Goal: Complete application form

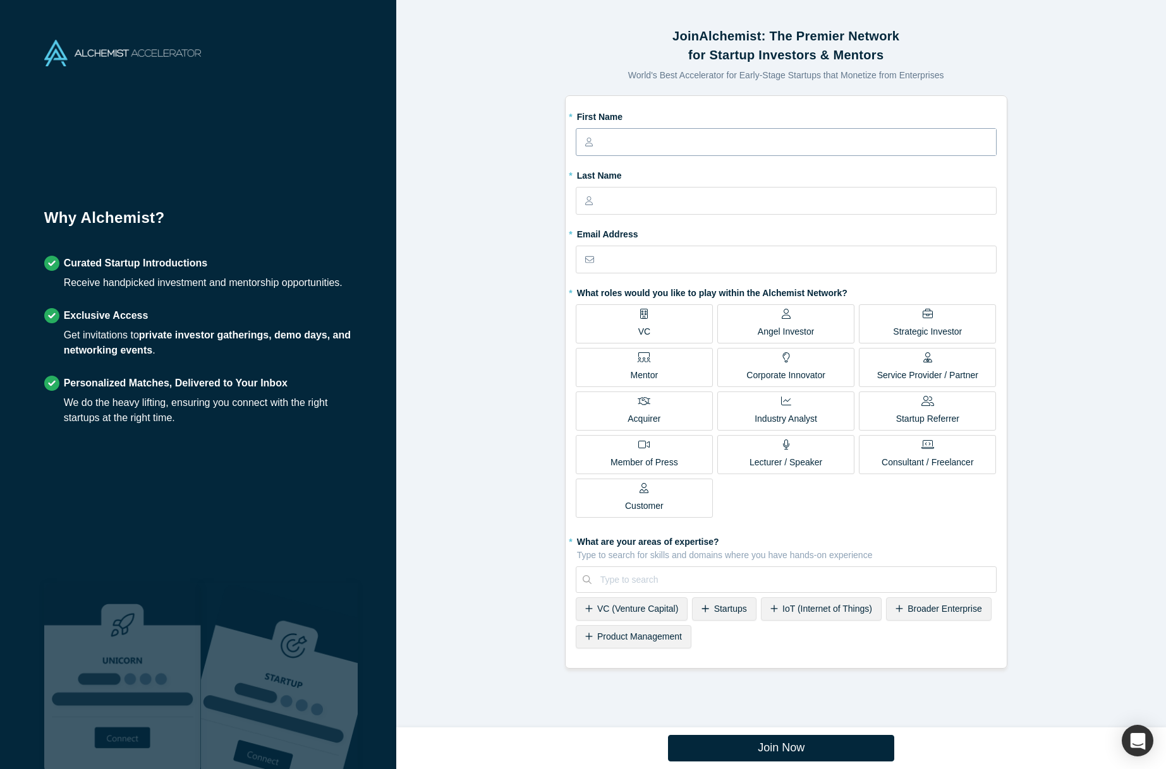
click at [642, 142] on input "text" at bounding box center [797, 142] width 395 height 27
type input "Marcelo"
type input "Calbucci"
type input "marcelo@calbucci.com"
click at [488, 416] on div "Join Alchemist: The Premier Network for Startup Investors & Mentors World's Bes…" at bounding box center [785, 348] width 779 height 678
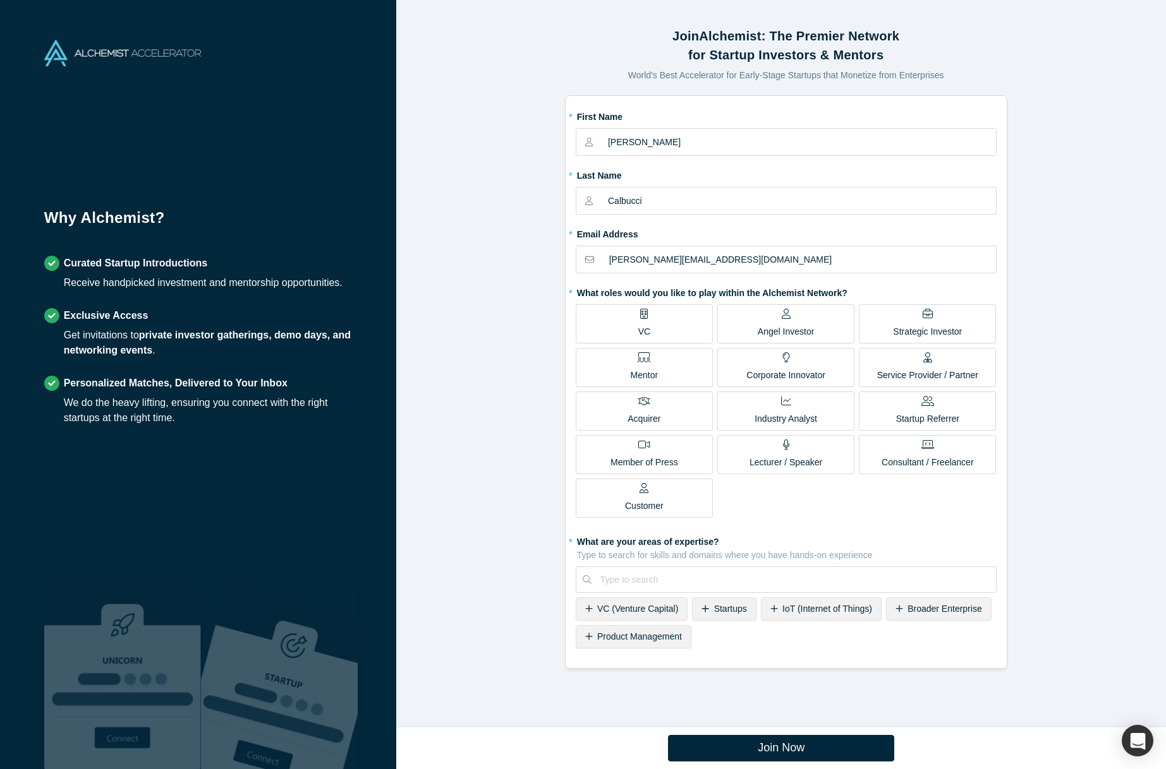
click at [620, 361] on label "Mentor" at bounding box center [643, 367] width 137 height 39
click at [0, 0] on input "Mentor" at bounding box center [0, 0] width 0 height 0
click at [773, 440] on div "Lecturer / Speaker" at bounding box center [785, 455] width 73 height 30
click at [0, 0] on input "Lecturer / Speaker" at bounding box center [0, 0] width 0 height 0
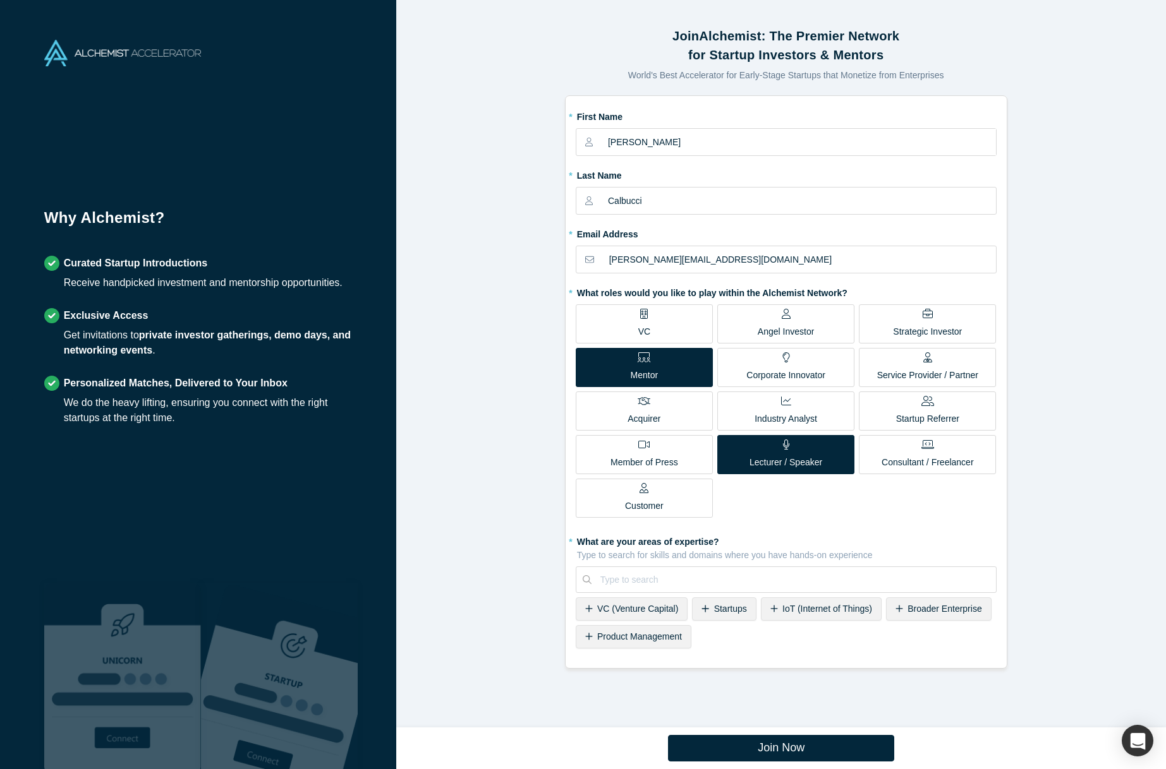
click at [918, 450] on span "Consultant / Freelancer" at bounding box center [927, 456] width 92 height 25
click at [0, 0] on input "Consultant / Freelancer" at bounding box center [0, 0] width 0 height 0
click at [704, 608] on div "Startups" at bounding box center [724, 609] width 64 height 23
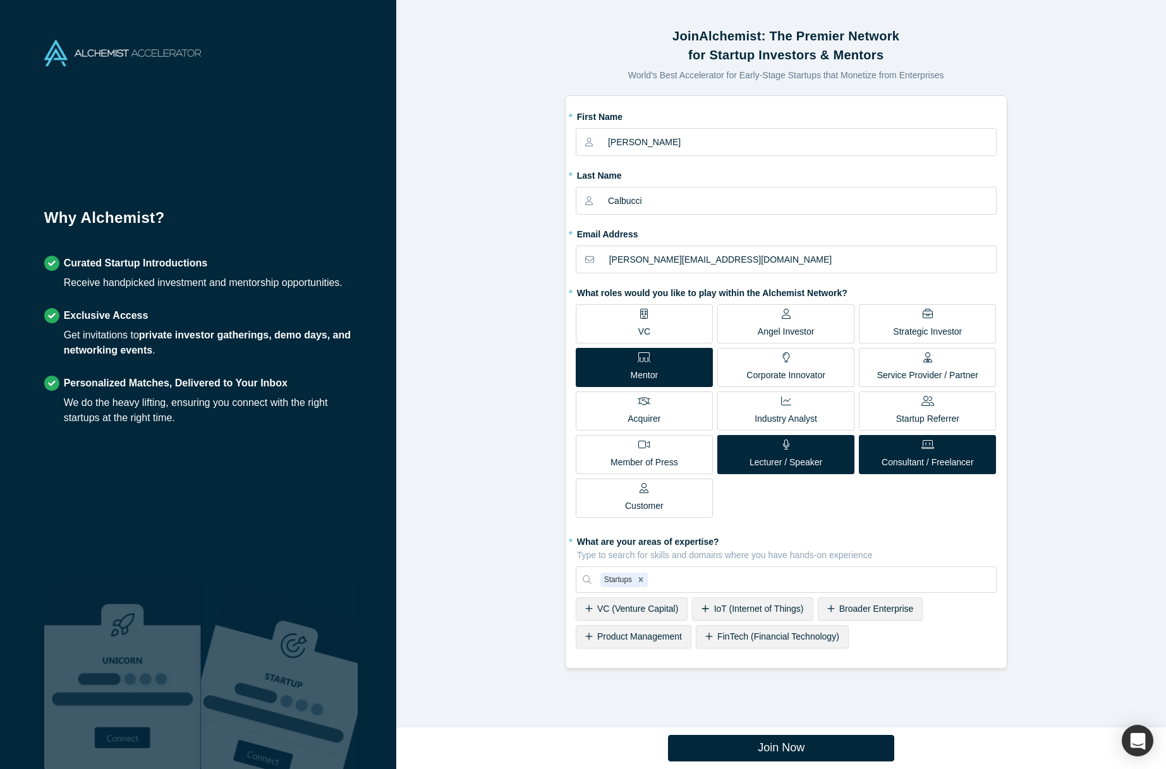
click at [585, 634] on icon at bounding box center [588, 637] width 7 height 7
click at [742, 638] on icon at bounding box center [746, 636] width 8 height 9
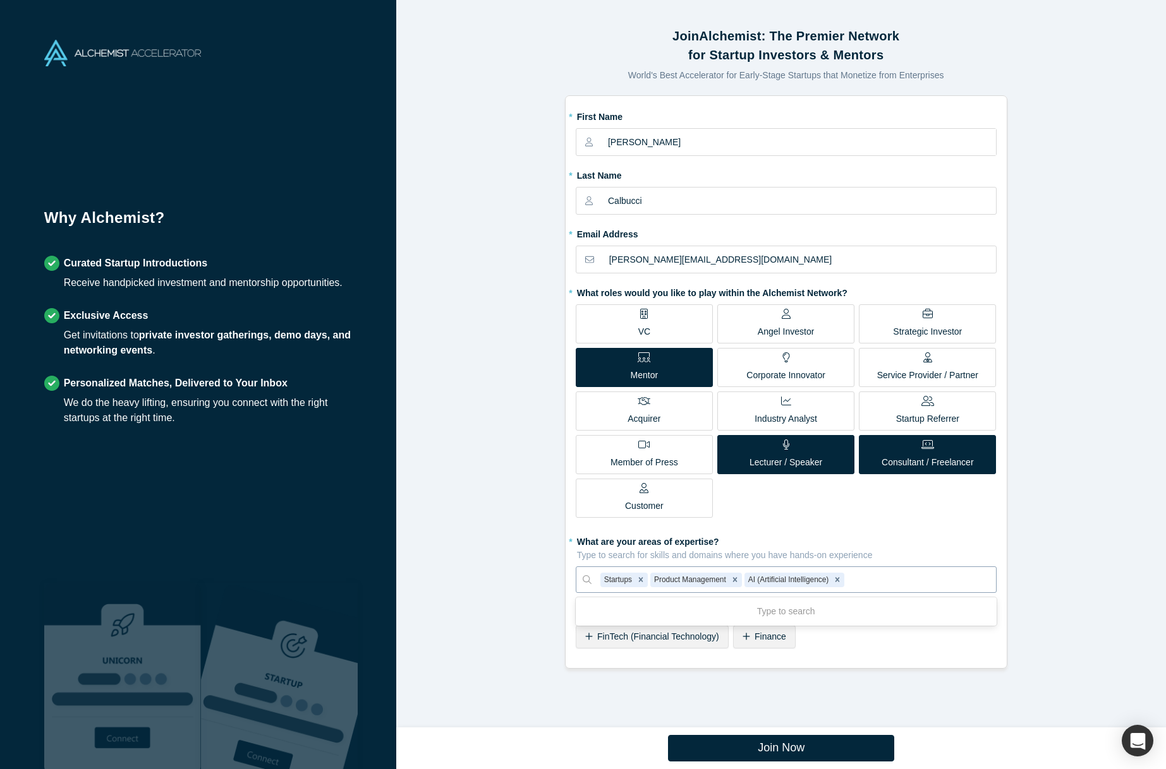
click at [895, 577] on div at bounding box center [917, 580] width 140 height 16
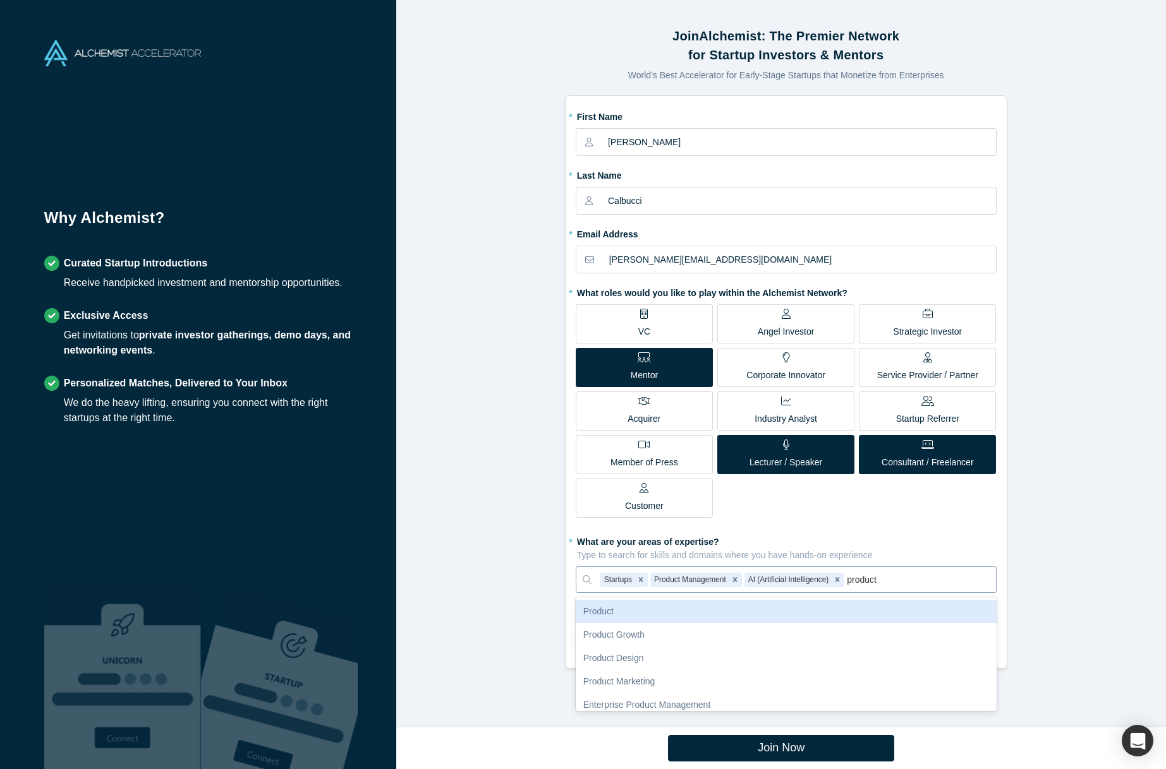
type input "product s"
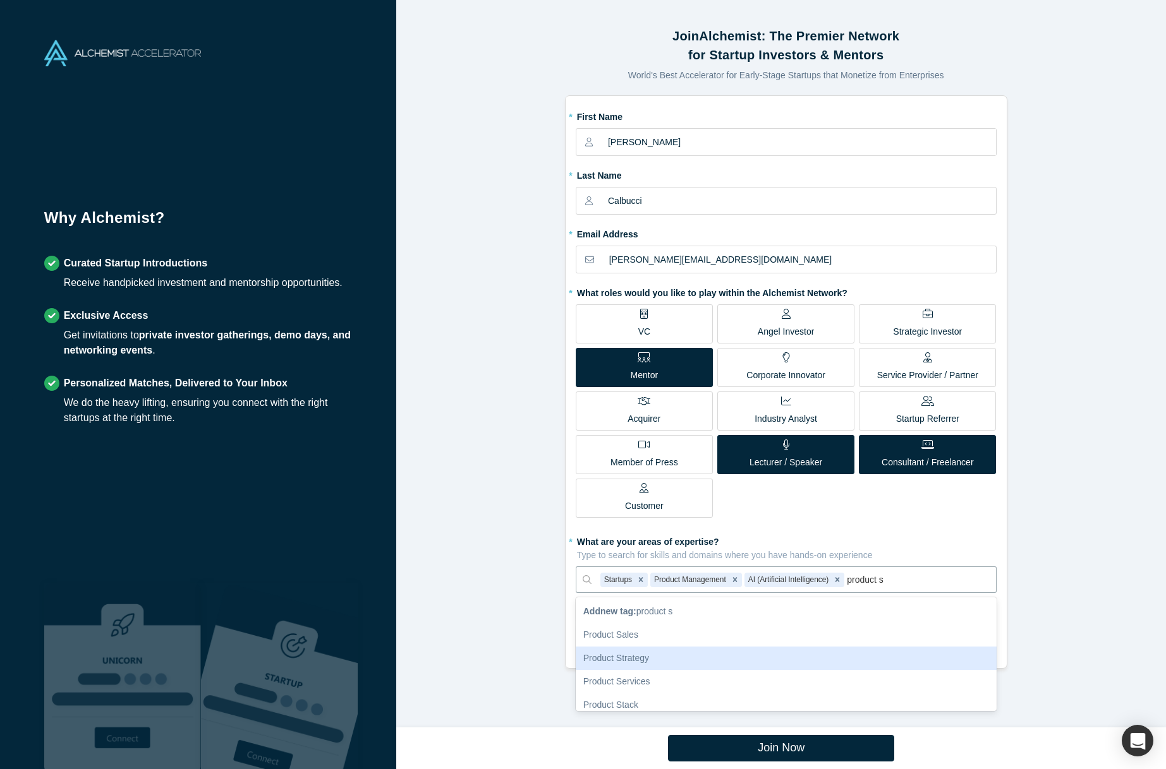
click at [815, 656] on div "Product Strategy" at bounding box center [785, 658] width 421 height 23
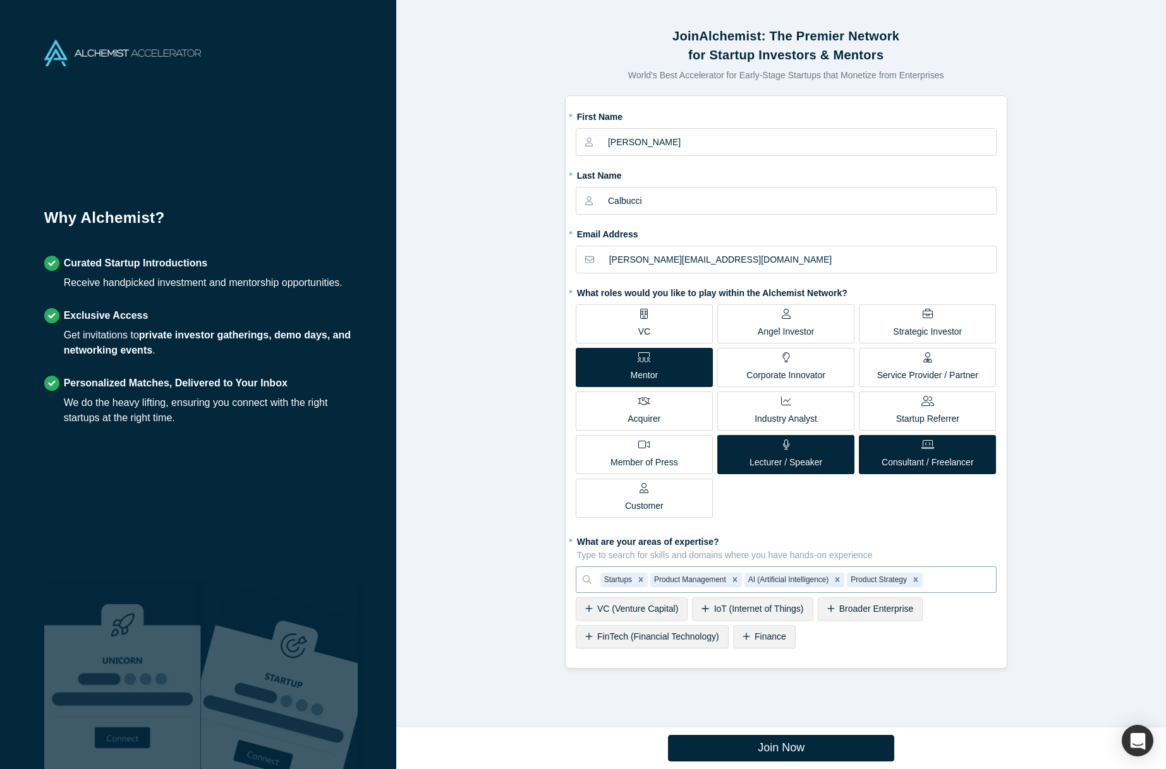
click at [937, 578] on div at bounding box center [956, 580] width 62 height 16
type input "software"
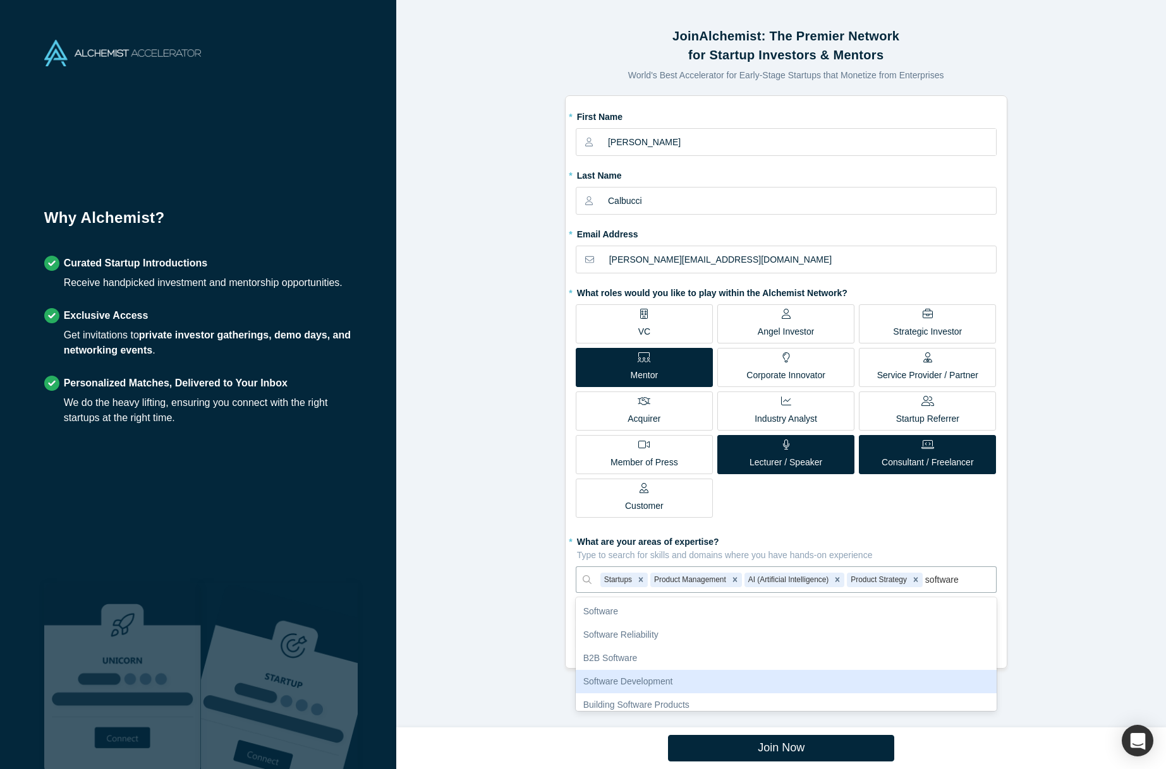
click at [886, 678] on div "Software Development" at bounding box center [785, 681] width 421 height 23
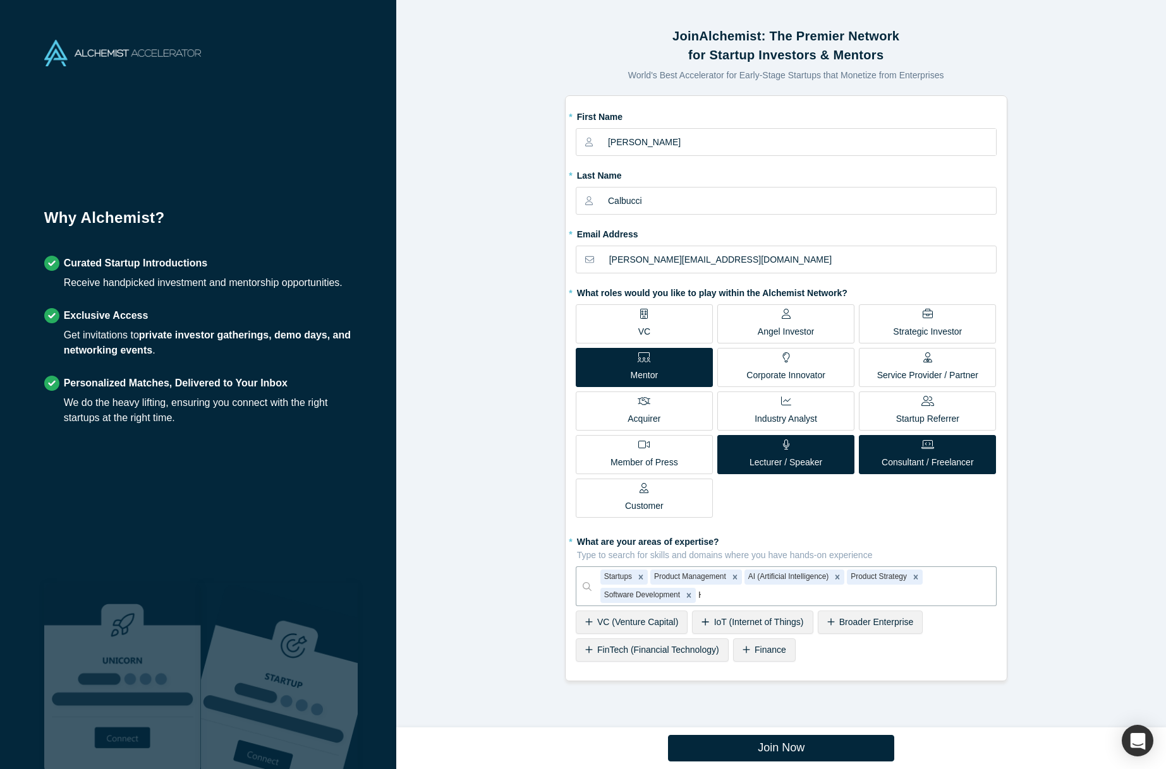
type input "HR"
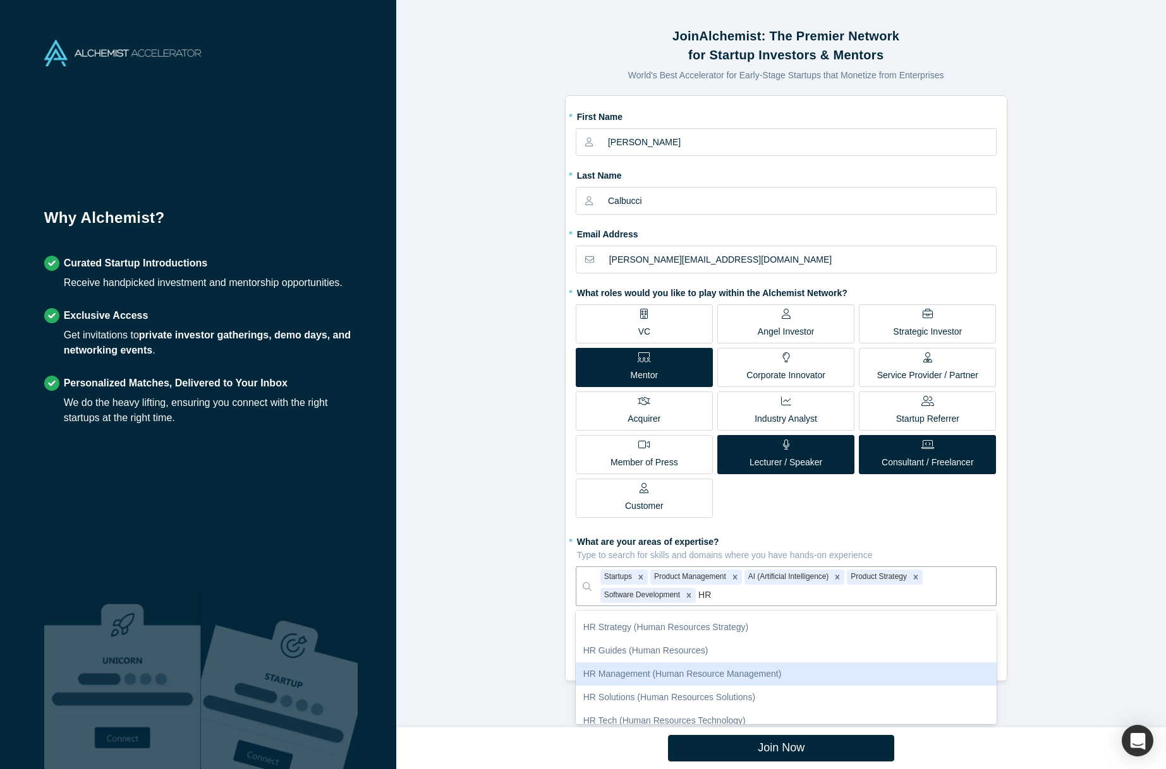
scroll to position [148, 0]
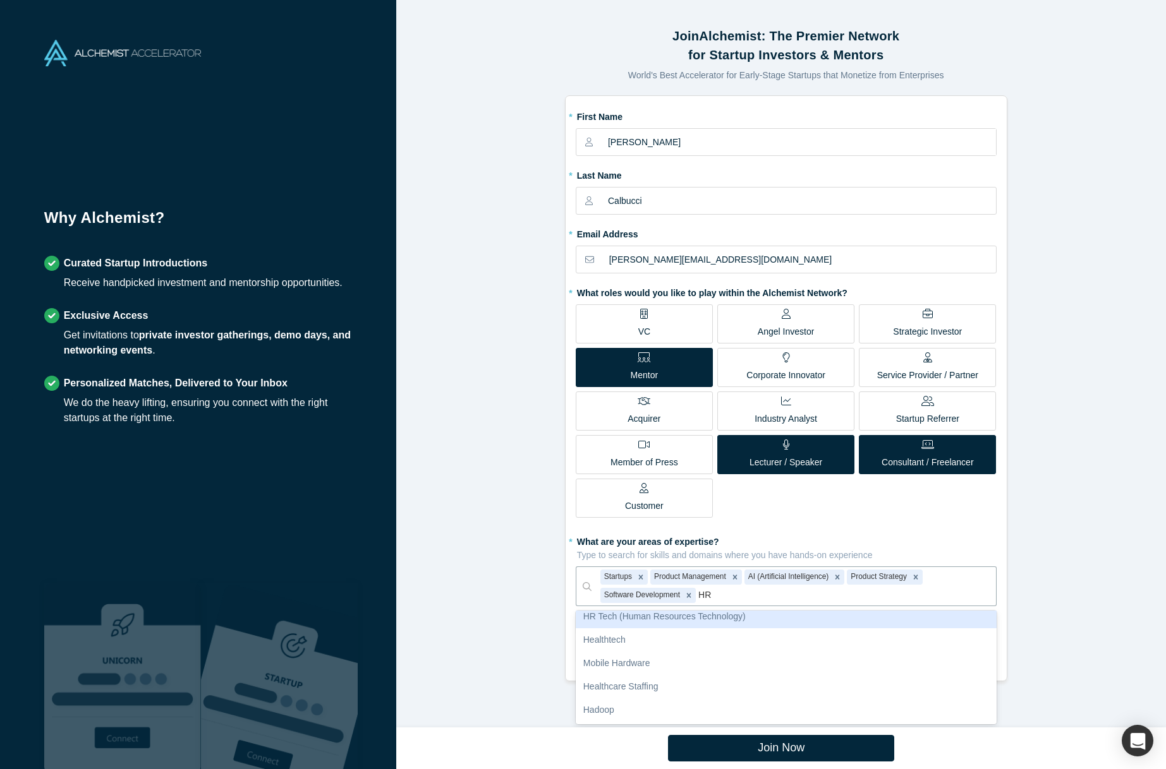
click at [797, 622] on div "HR Tech (Human Resources Technology)" at bounding box center [785, 616] width 421 height 23
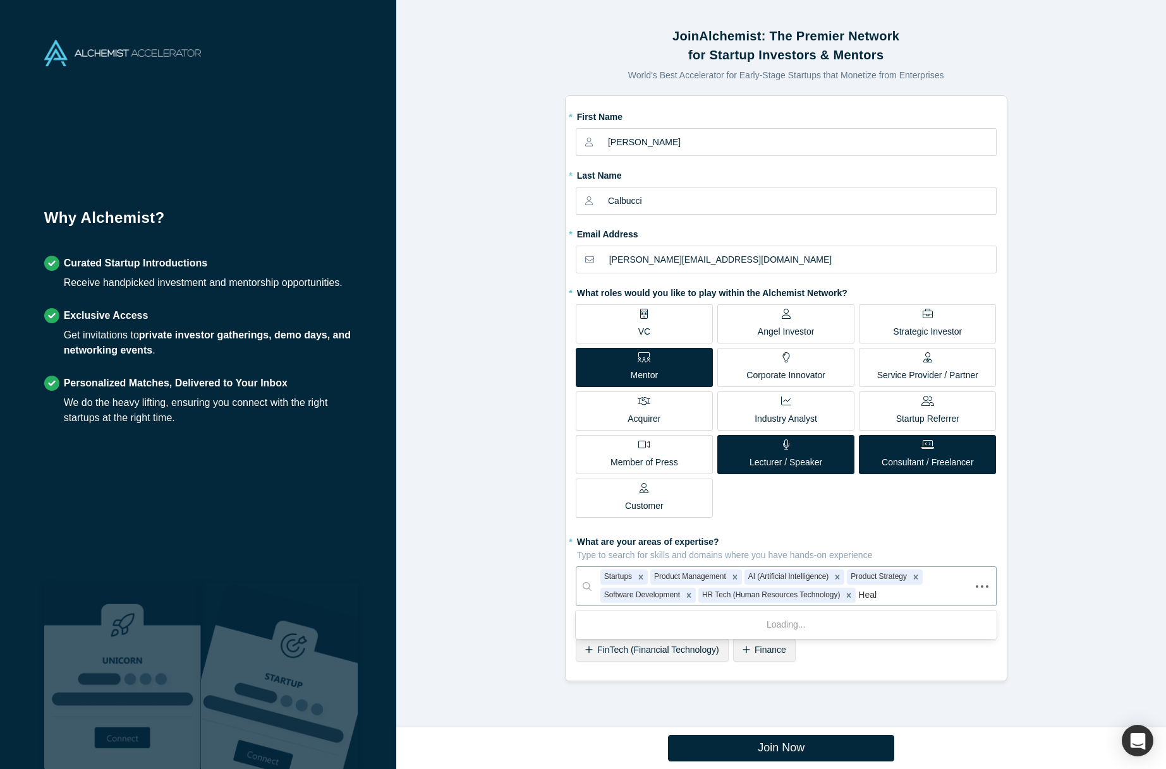
type input "Health"
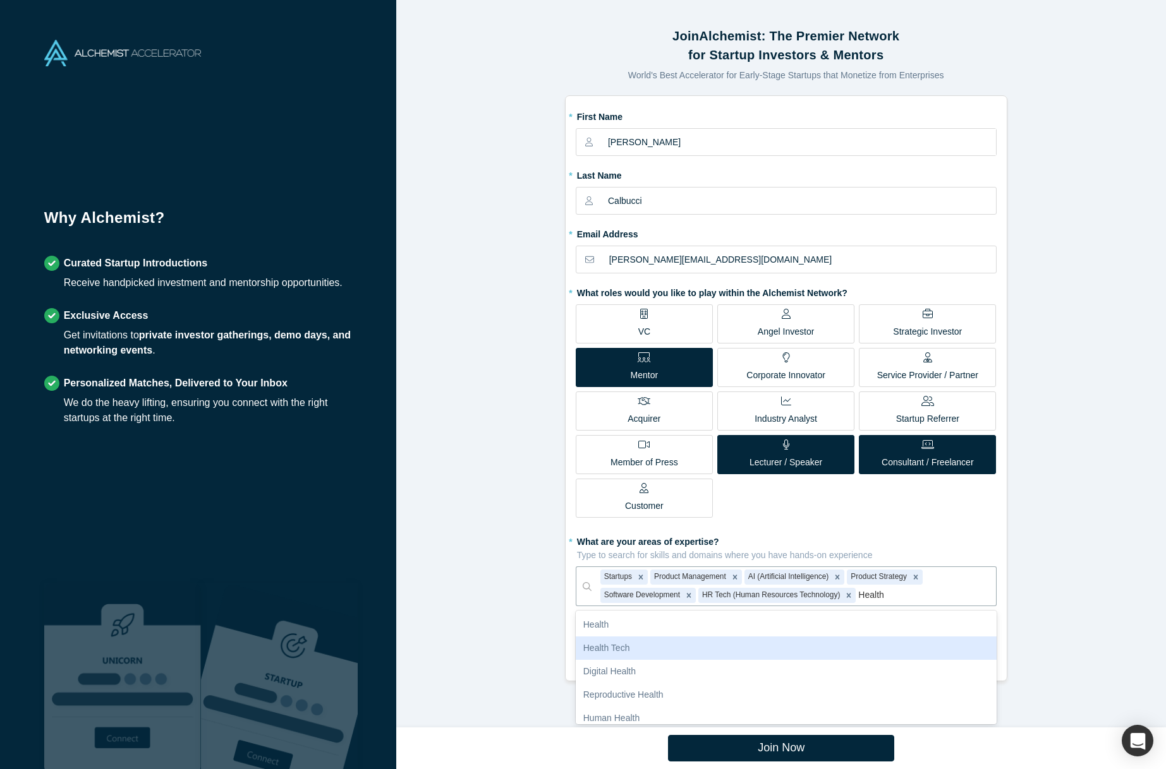
click at [878, 642] on div "Health Tech" at bounding box center [785, 648] width 421 height 23
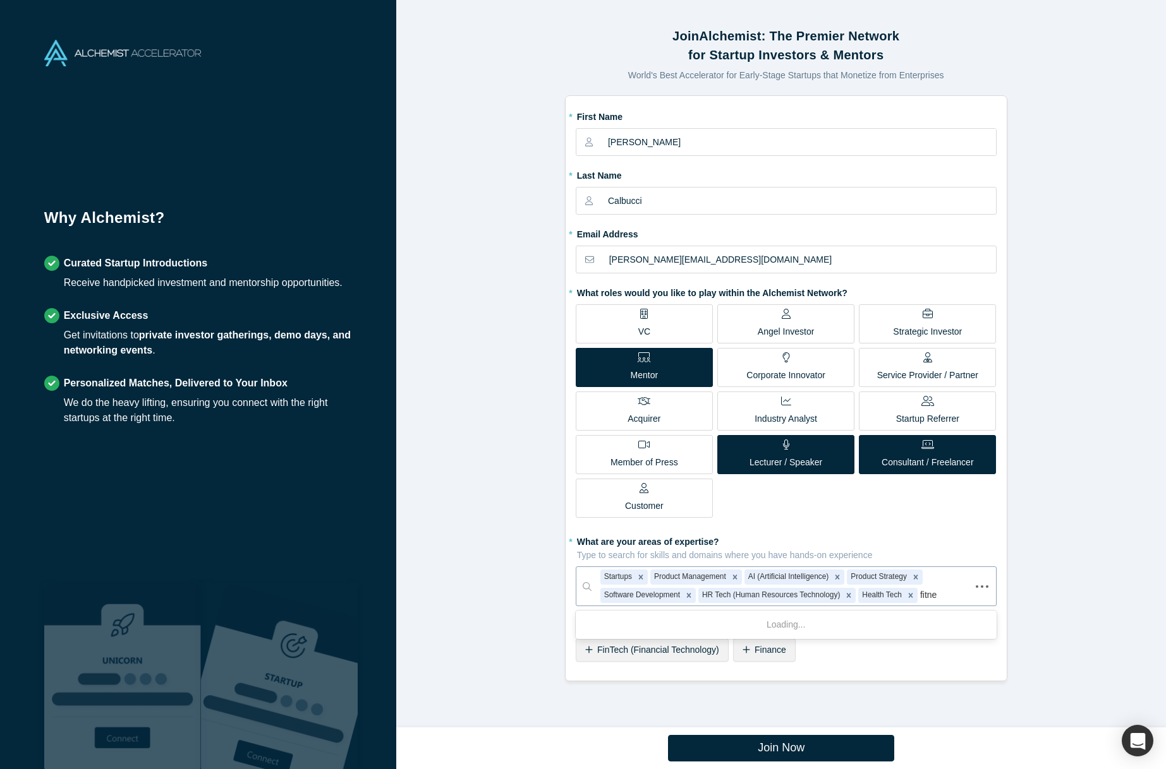
type input "fitnes"
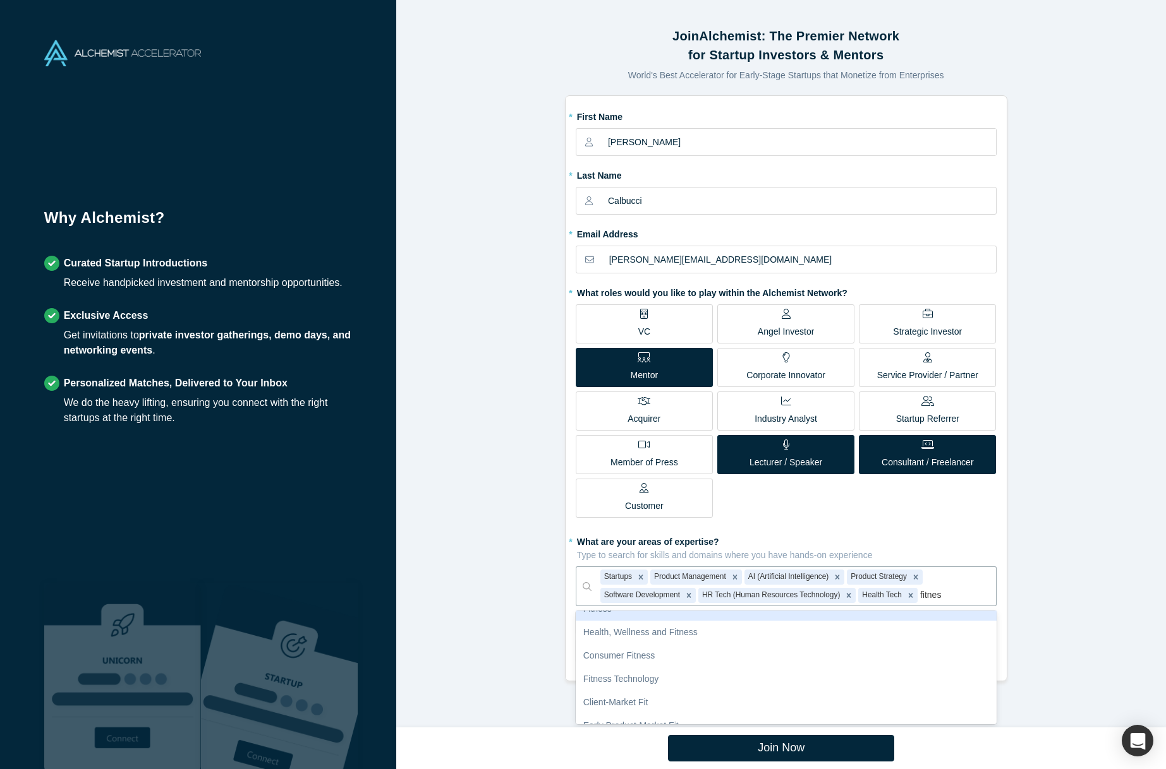
scroll to position [74, 0]
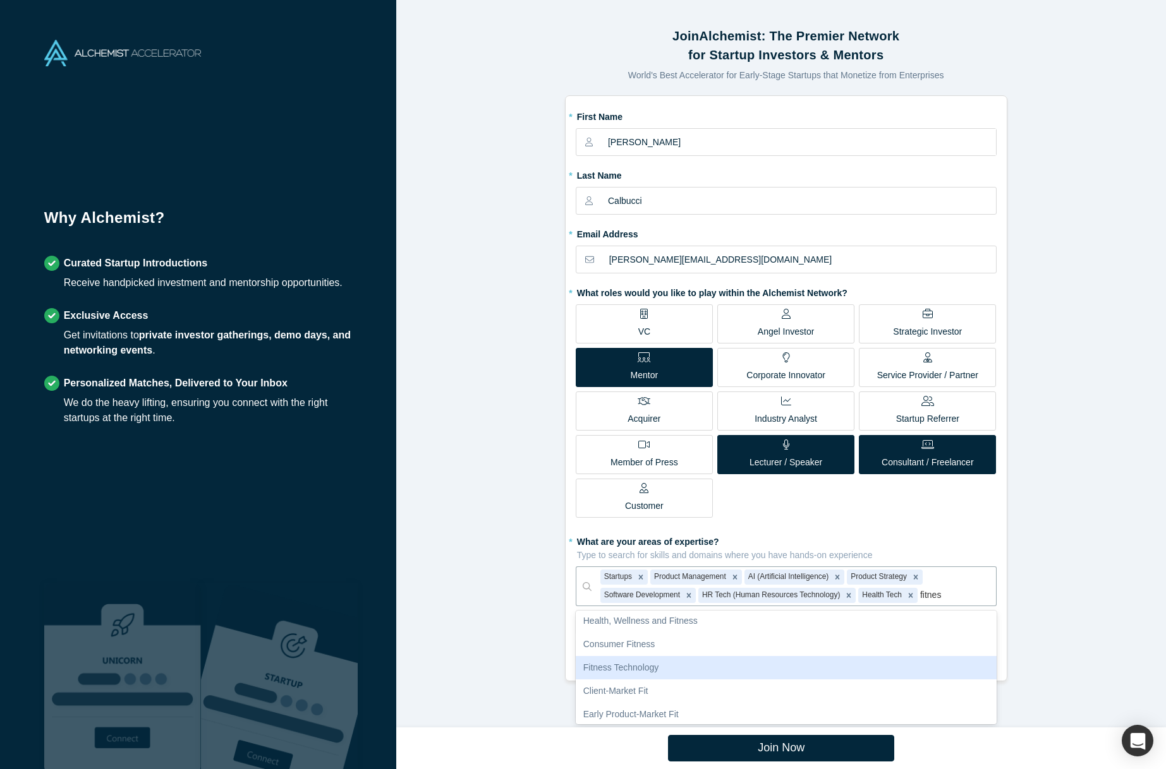
click at [909, 666] on div "Fitness Technology" at bounding box center [785, 667] width 421 height 23
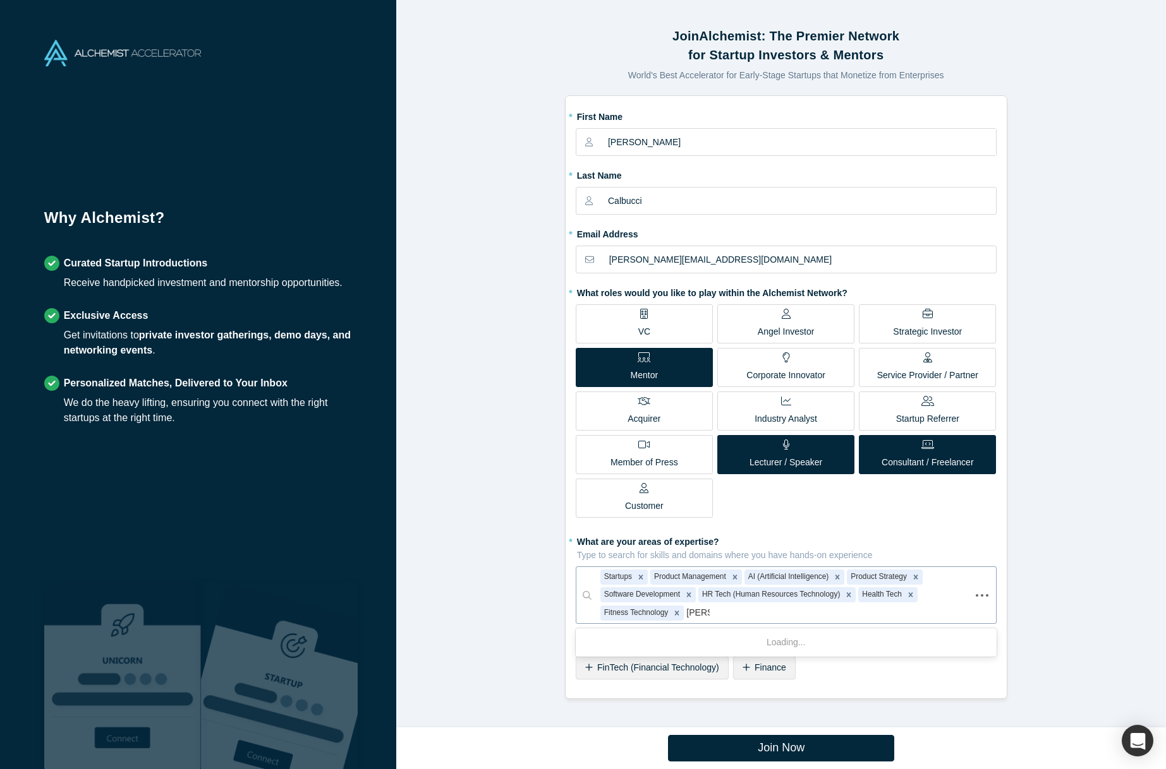
type input "social"
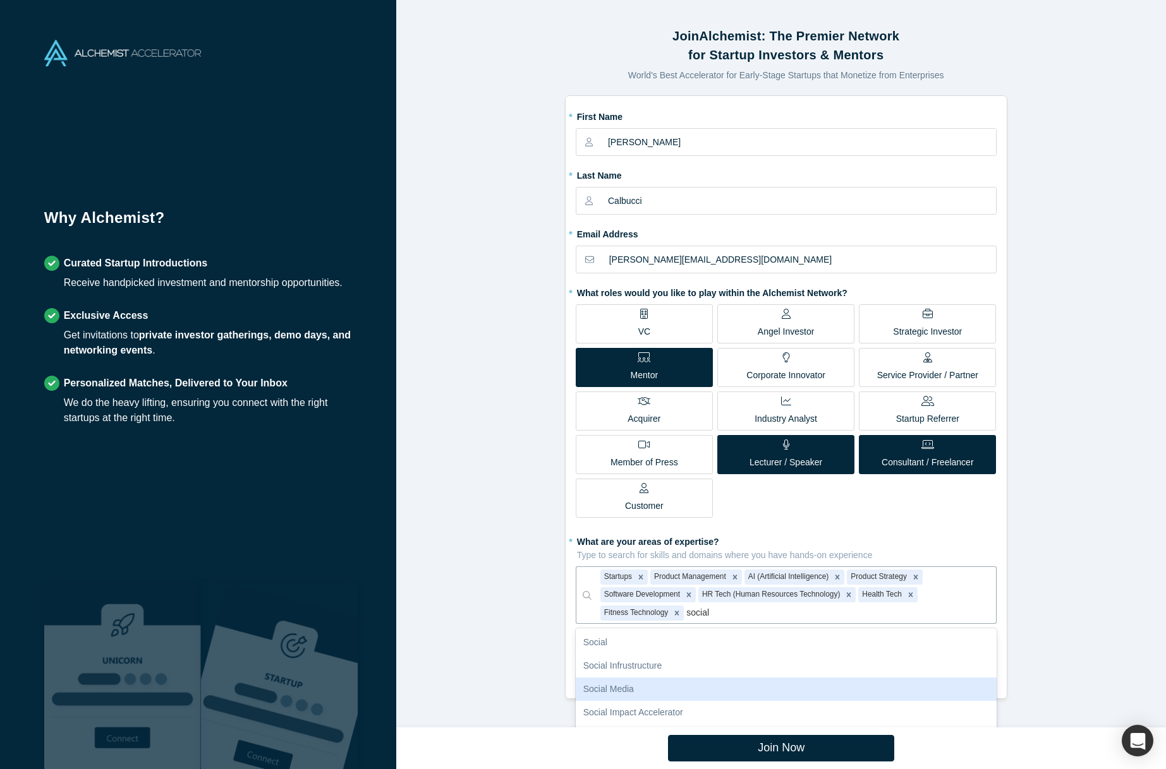
click at [883, 687] on div "Social Media" at bounding box center [785, 689] width 421 height 23
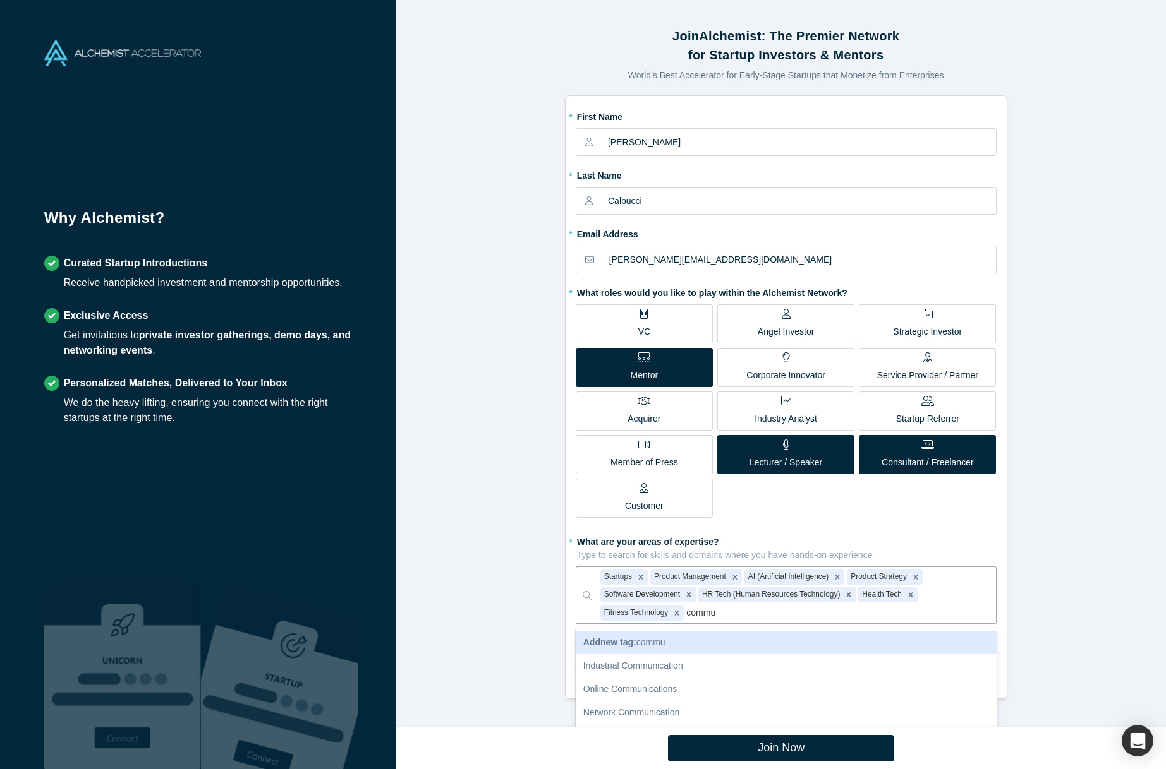
type input "commun"
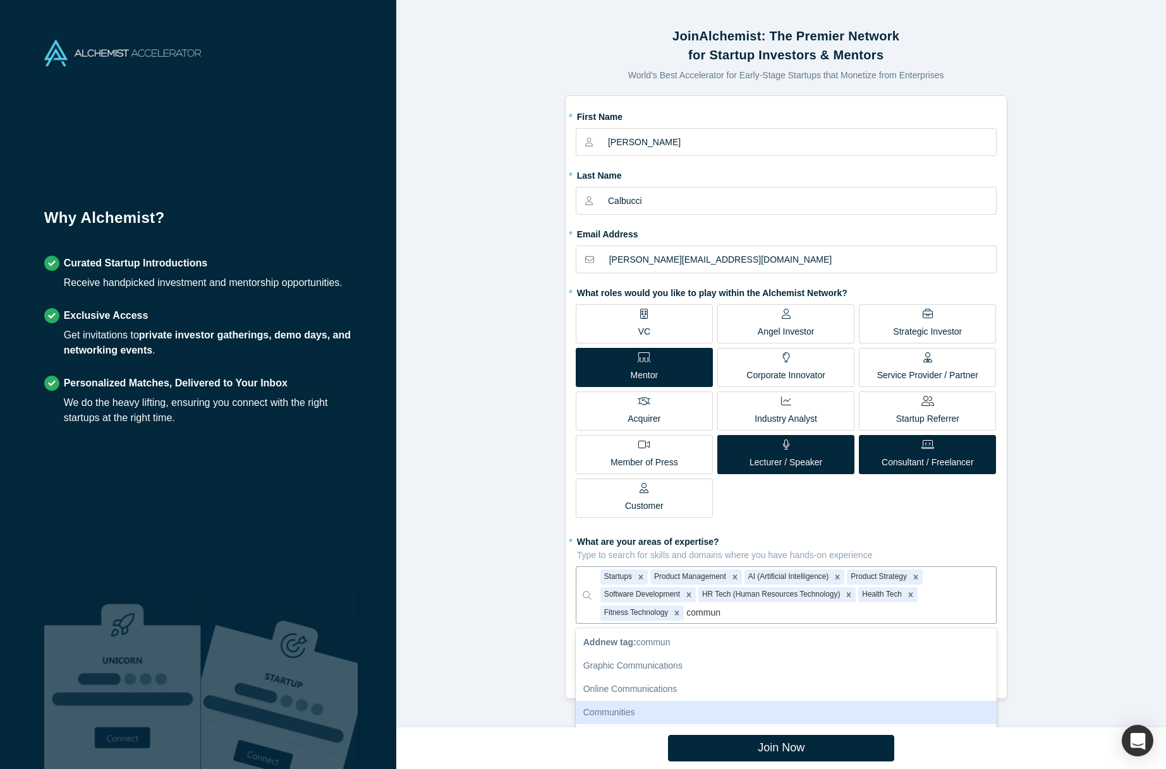
click at [846, 704] on div "Communities" at bounding box center [785, 712] width 421 height 23
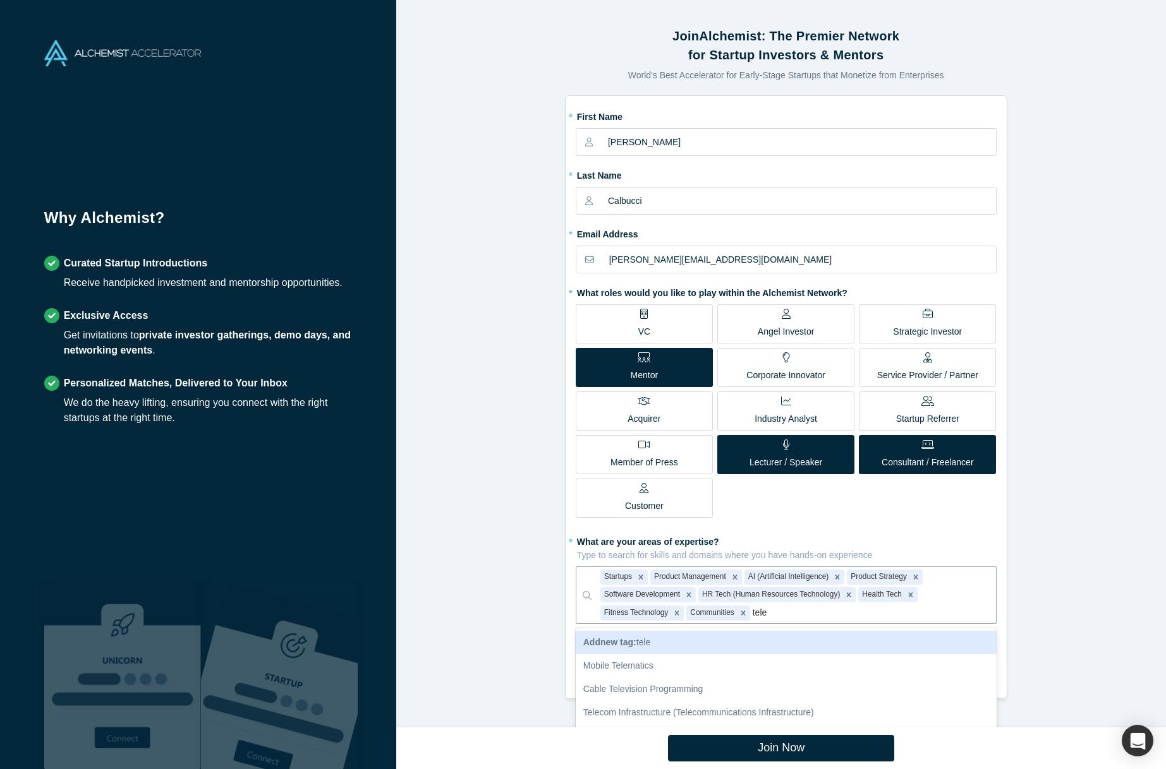
type input "telec"
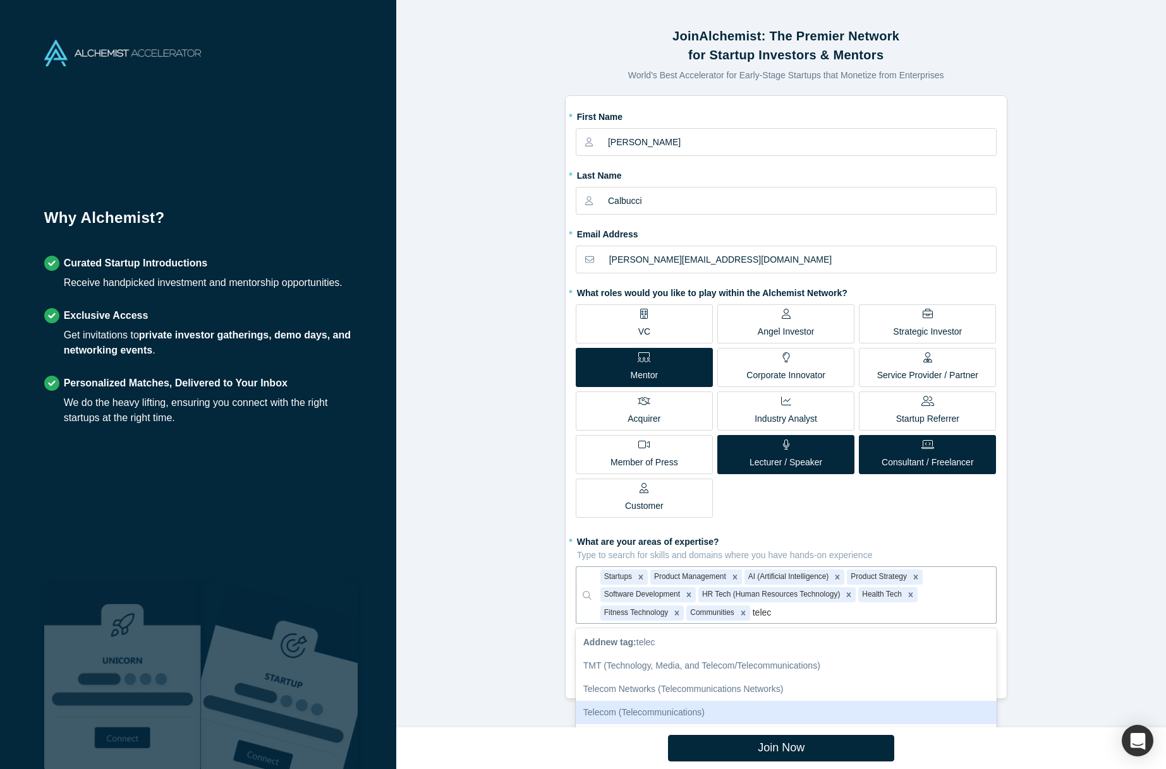
click at [776, 710] on div "Telecom (Telecommunications)" at bounding box center [785, 712] width 421 height 23
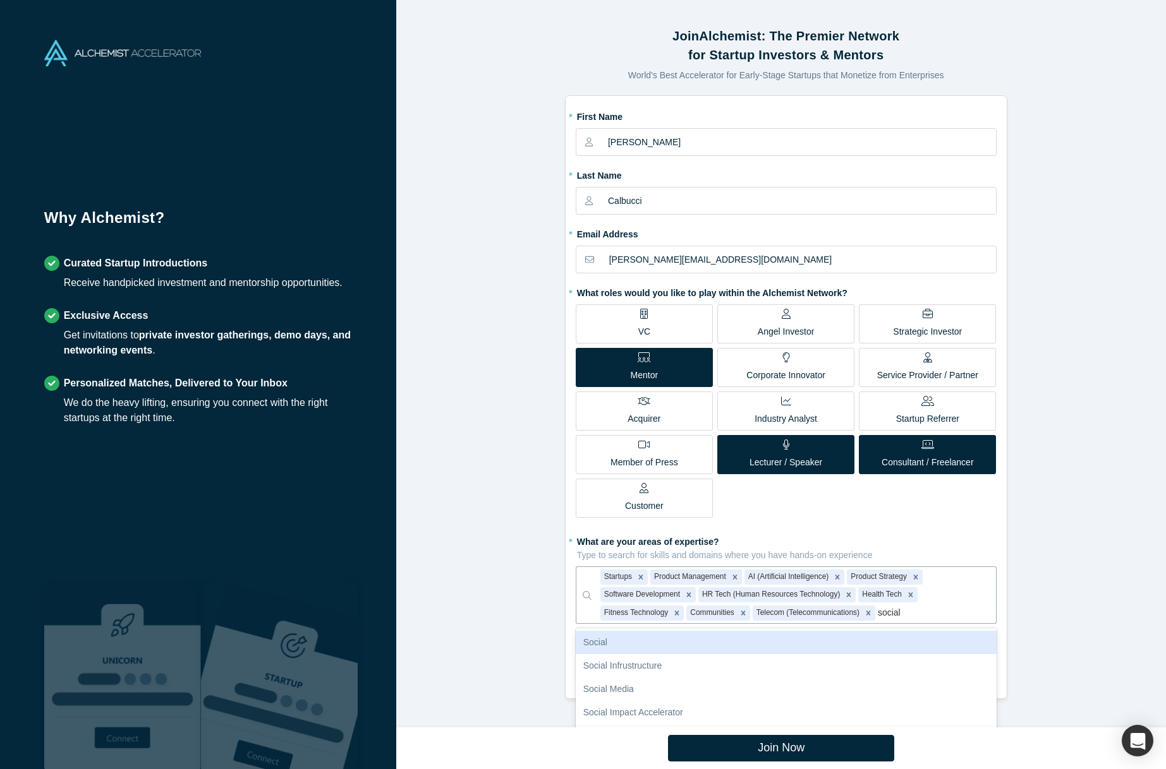
type input "social"
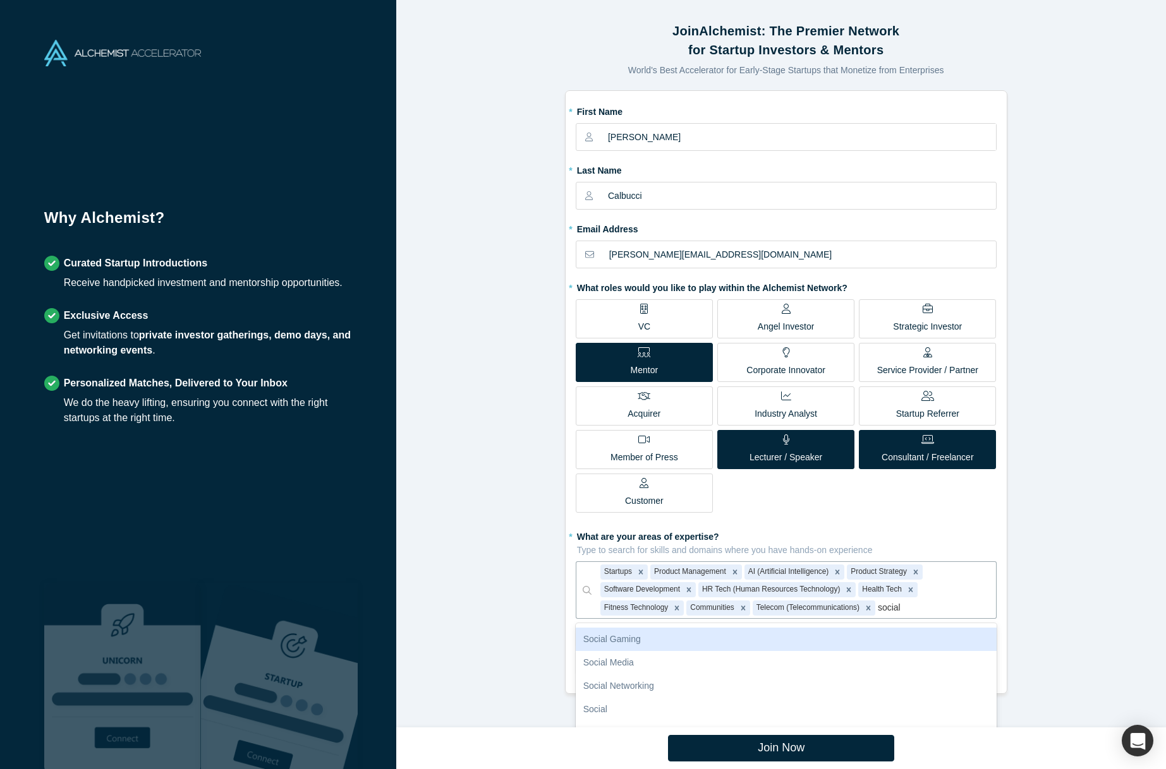
scroll to position [125, 0]
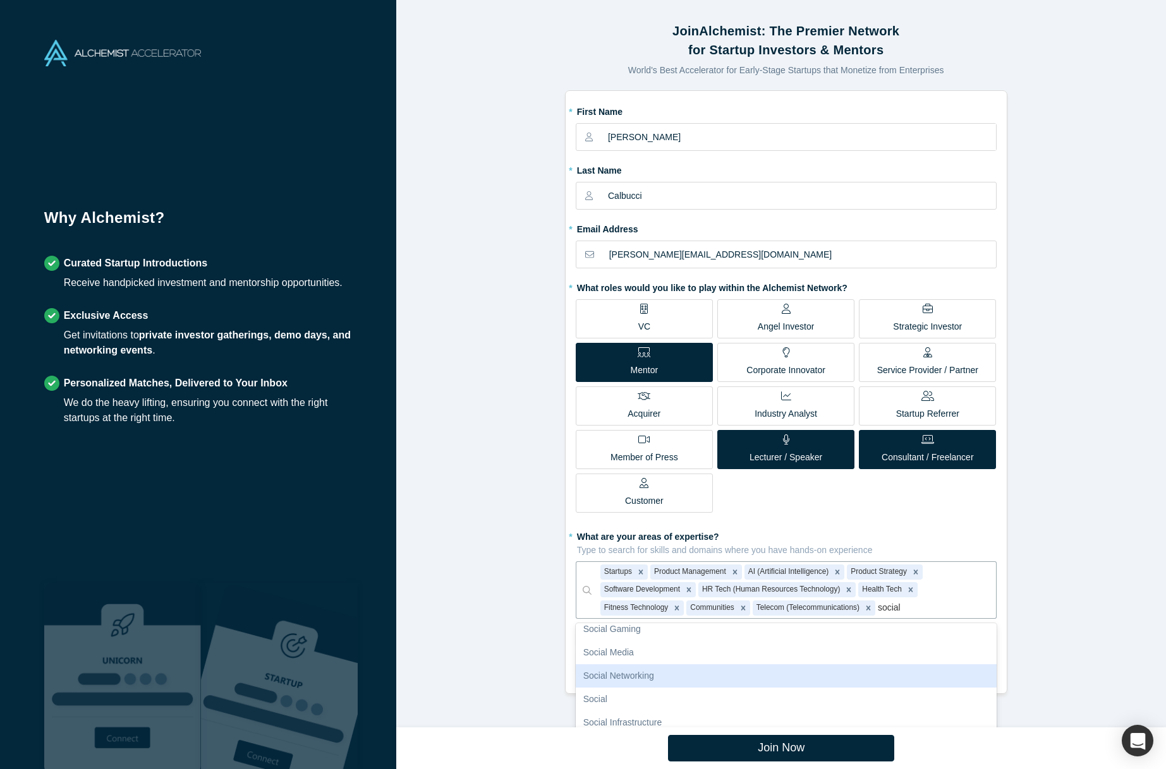
click at [848, 665] on div "Social Networking" at bounding box center [785, 676] width 421 height 23
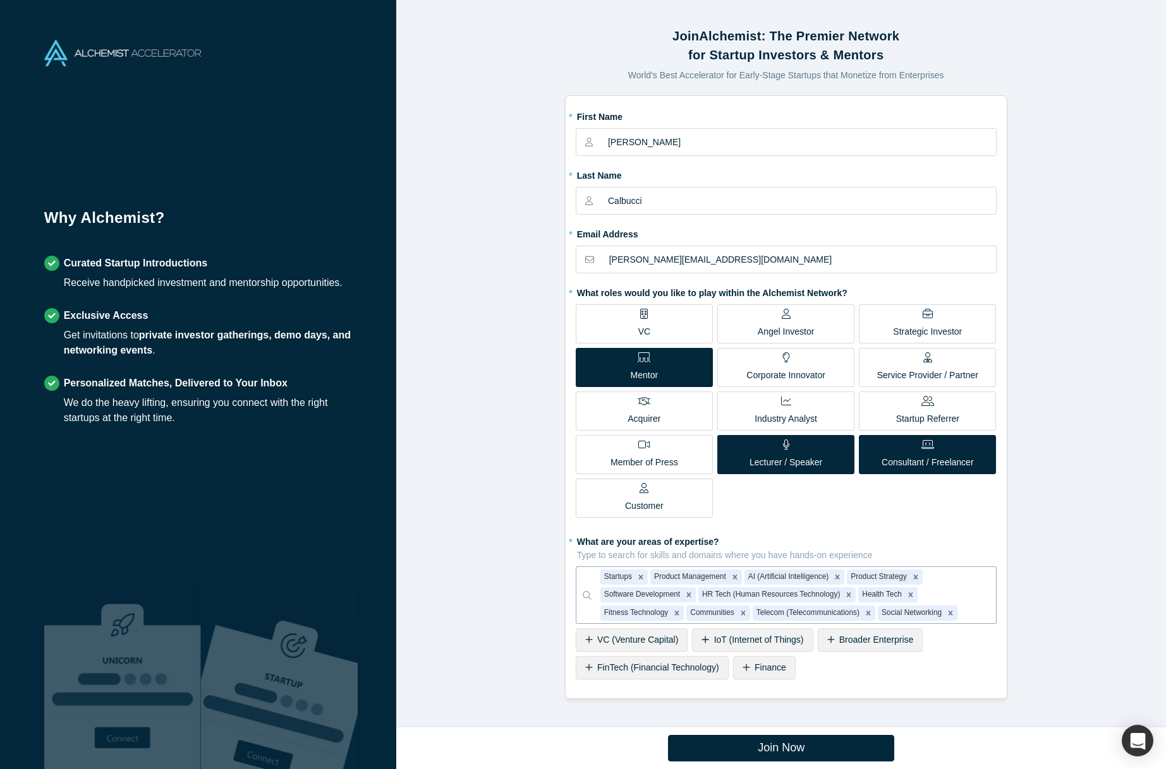
scroll to position [0, 0]
click at [801, 747] on button "Join Now" at bounding box center [781, 748] width 226 height 27
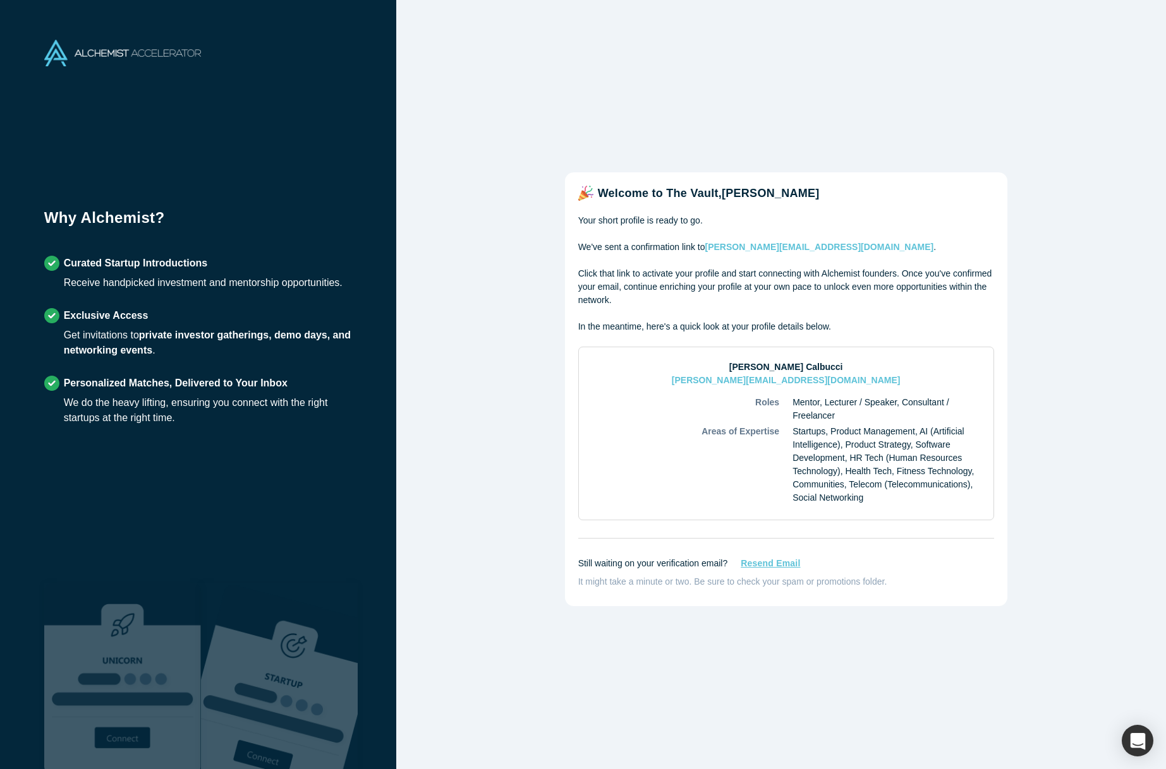
click at [1000, 684] on div "Welcome to The Vault, Marcelo Your short profile is ready to go. We've sent a c…" at bounding box center [785, 389] width 779 height 779
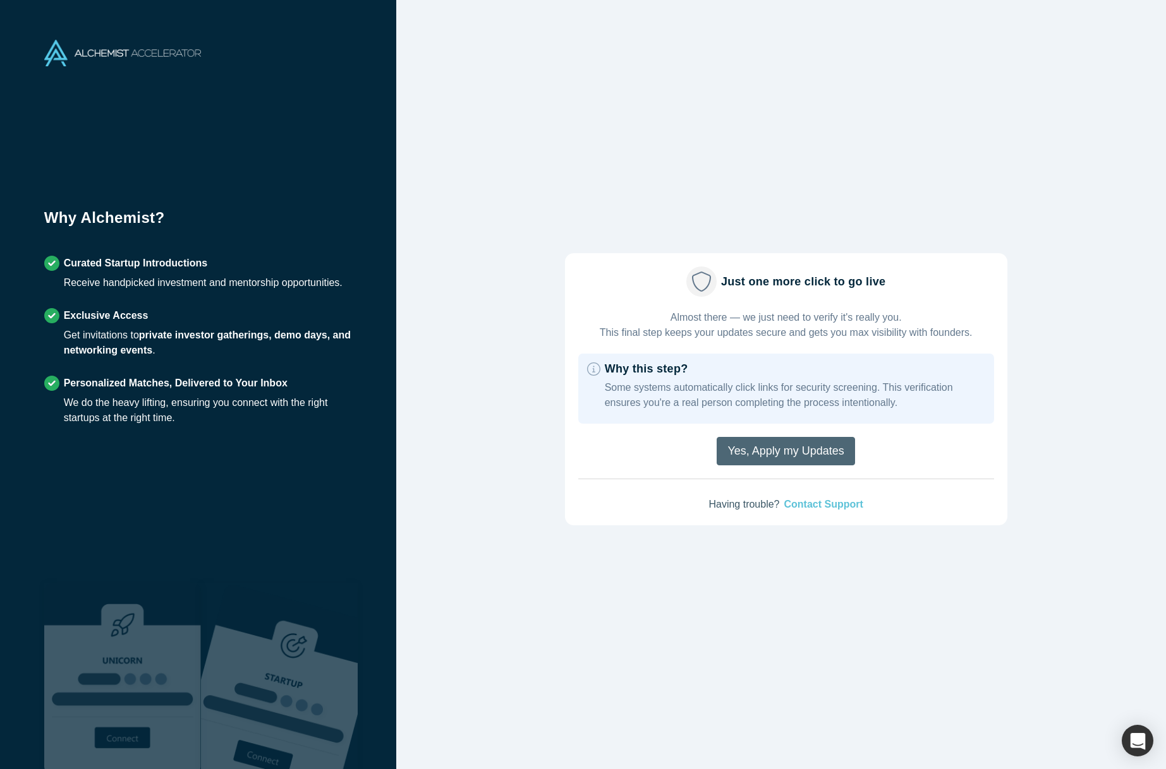
click at [798, 454] on button "Yes, Apply my Updates" at bounding box center [785, 451] width 138 height 28
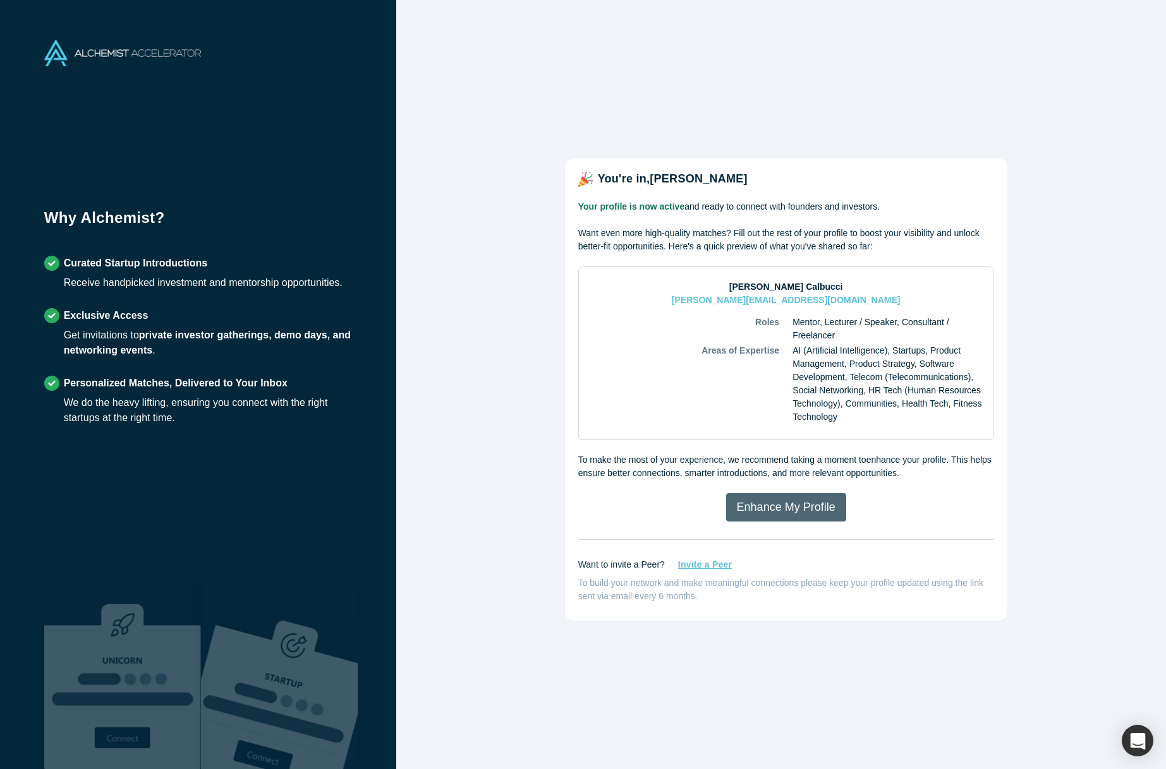
click at [804, 497] on link "Enhance My Profile" at bounding box center [786, 507] width 120 height 28
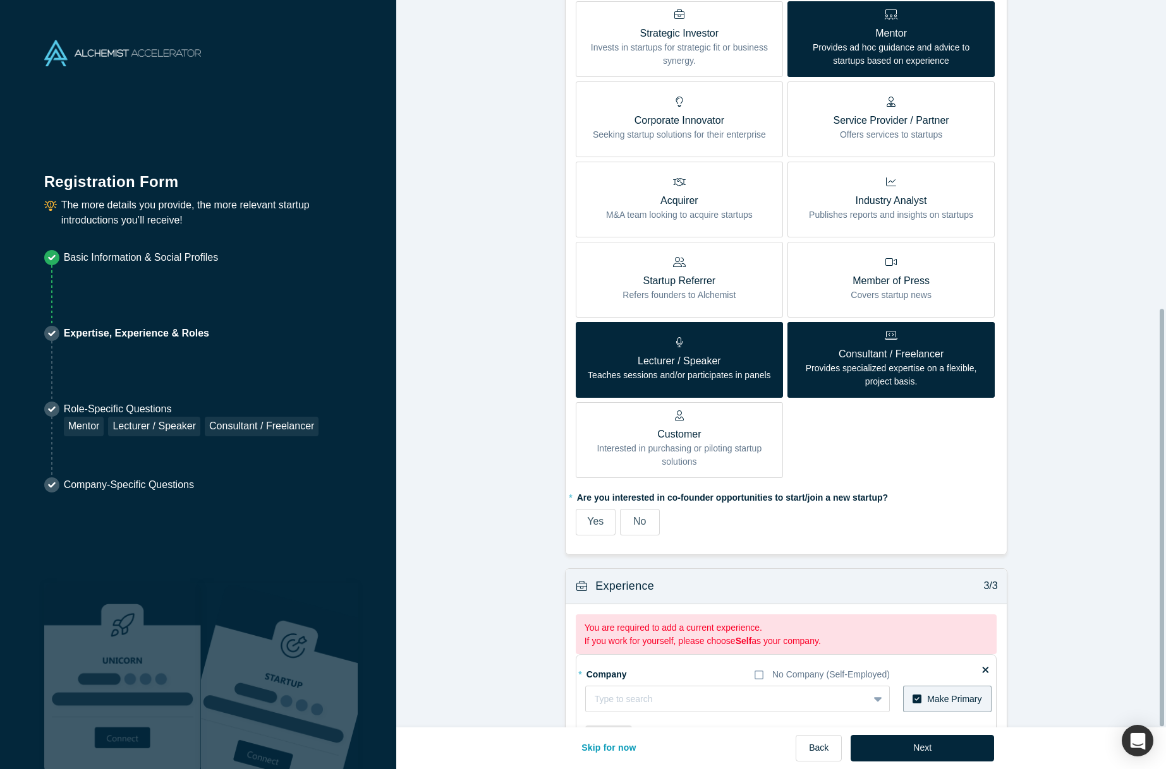
scroll to position [538, 0]
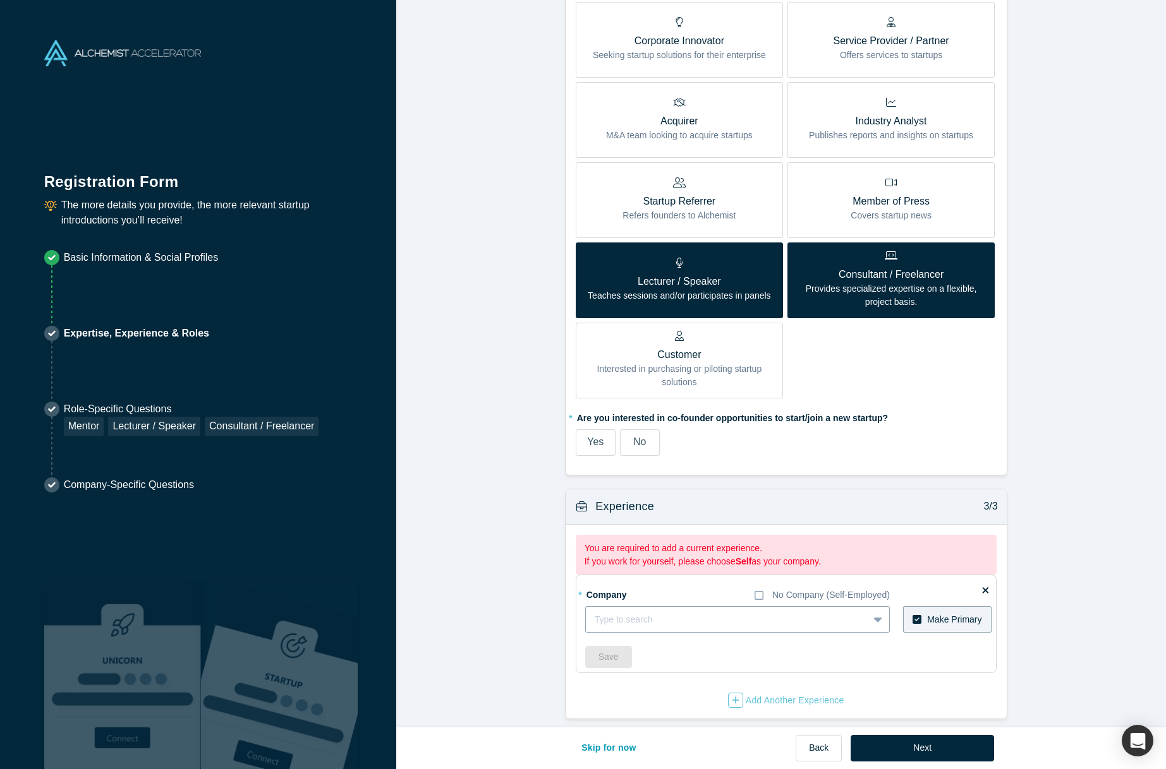
click at [694, 612] on div at bounding box center [726, 620] width 265 height 16
type input "PRFAQ Lab"
click at [754, 591] on icon at bounding box center [758, 596] width 9 height 10
click at [0, 0] on input "No Company (Self-Employed)" at bounding box center [0, 0] width 0 height 0
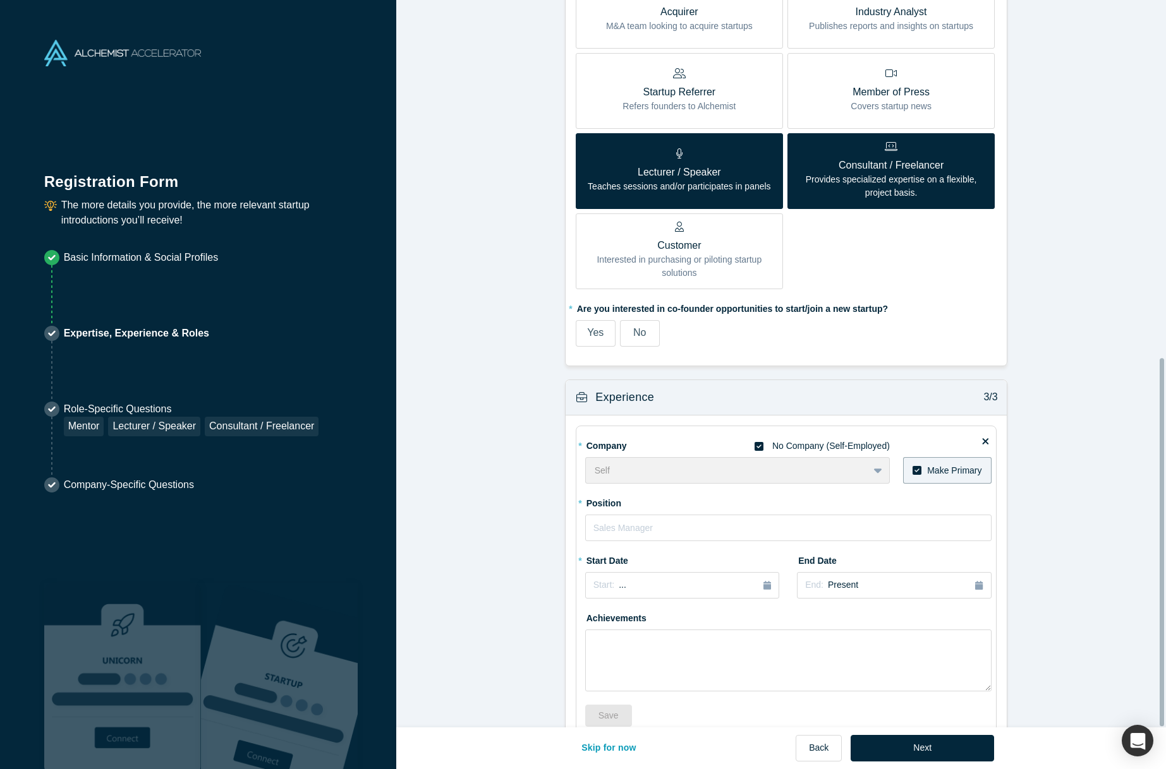
scroll to position [706, 0]
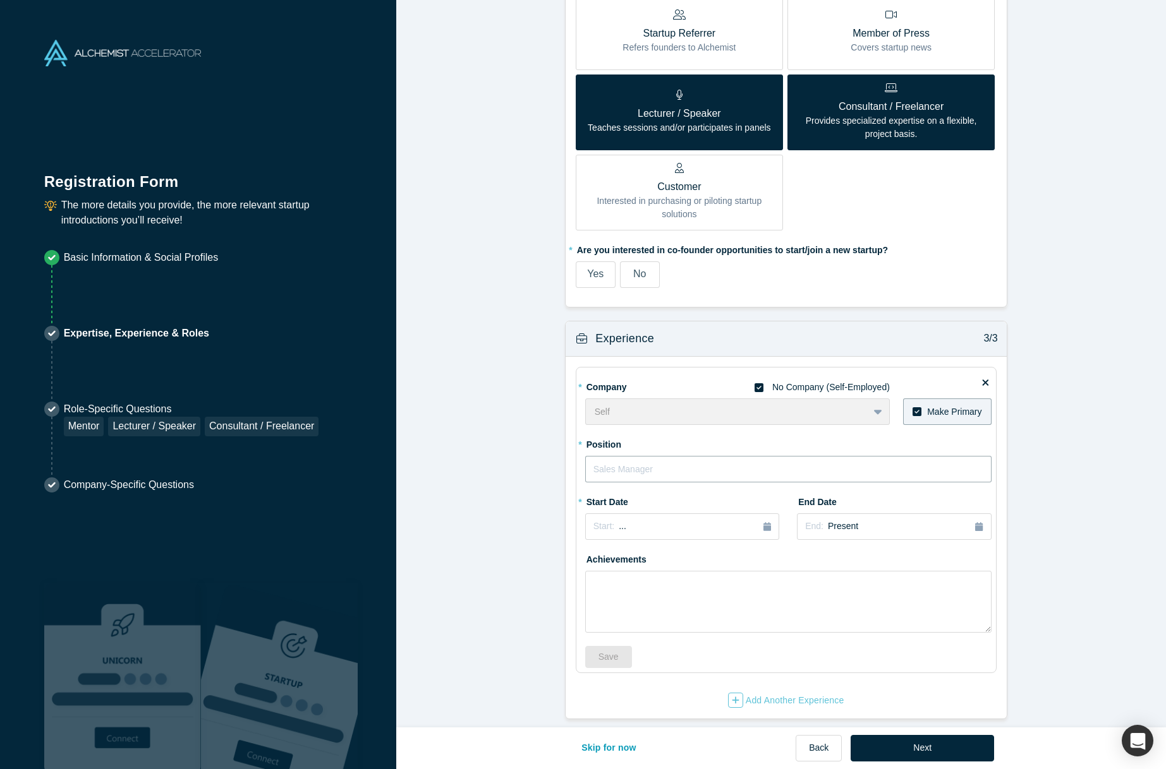
click at [706, 463] on input "text" at bounding box center [788, 469] width 406 height 27
type input "Author/CTO/CPO/Founder"
click at [701, 520] on div "Start: ..." at bounding box center [682, 527] width 178 height 14
click at [585, 556] on button "Previous Year" at bounding box center [590, 562] width 13 height 13
click at [701, 582] on div "Mar" at bounding box center [697, 588] width 40 height 13
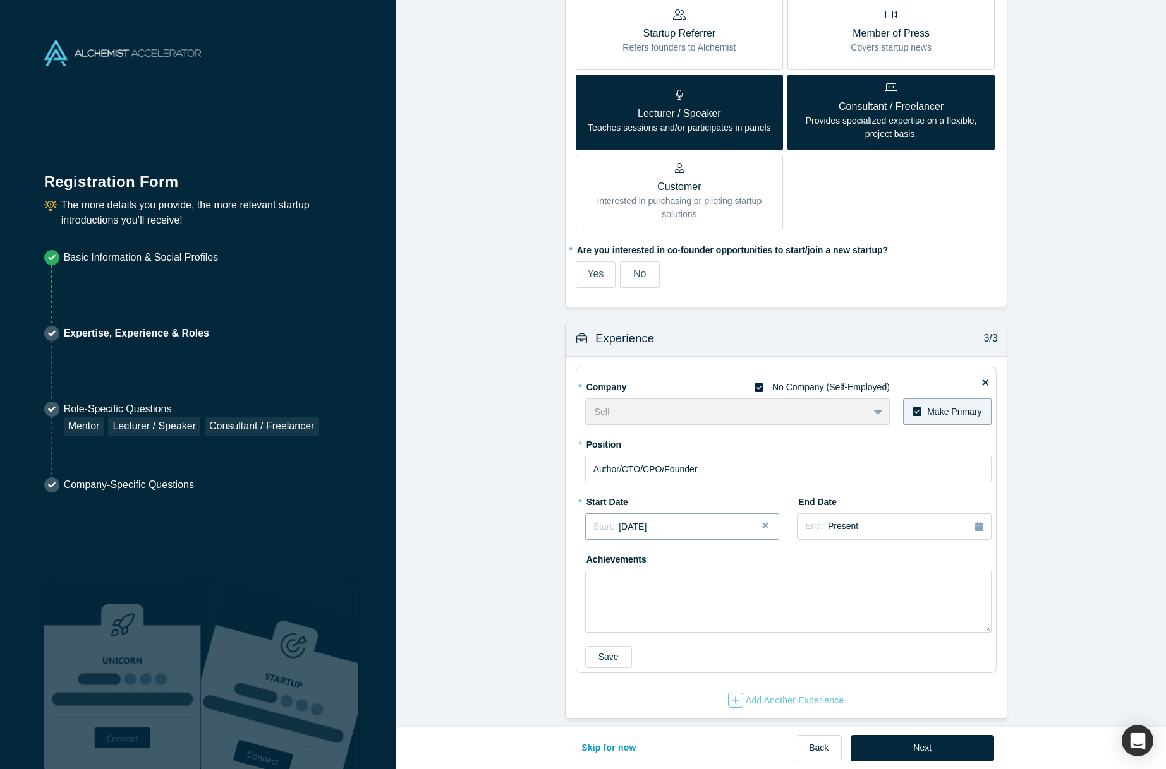
click at [723, 521] on div "Start: [DATE]" at bounding box center [682, 527] width 178 height 13
click at [696, 582] on div "Mar" at bounding box center [697, 588] width 40 height 13
click at [721, 521] on div "Start: [DATE]" at bounding box center [682, 527] width 178 height 13
click at [620, 598] on div "Apr" at bounding box center [611, 604] width 40 height 13
click at [936, 750] on button "Next" at bounding box center [921, 748] width 143 height 27
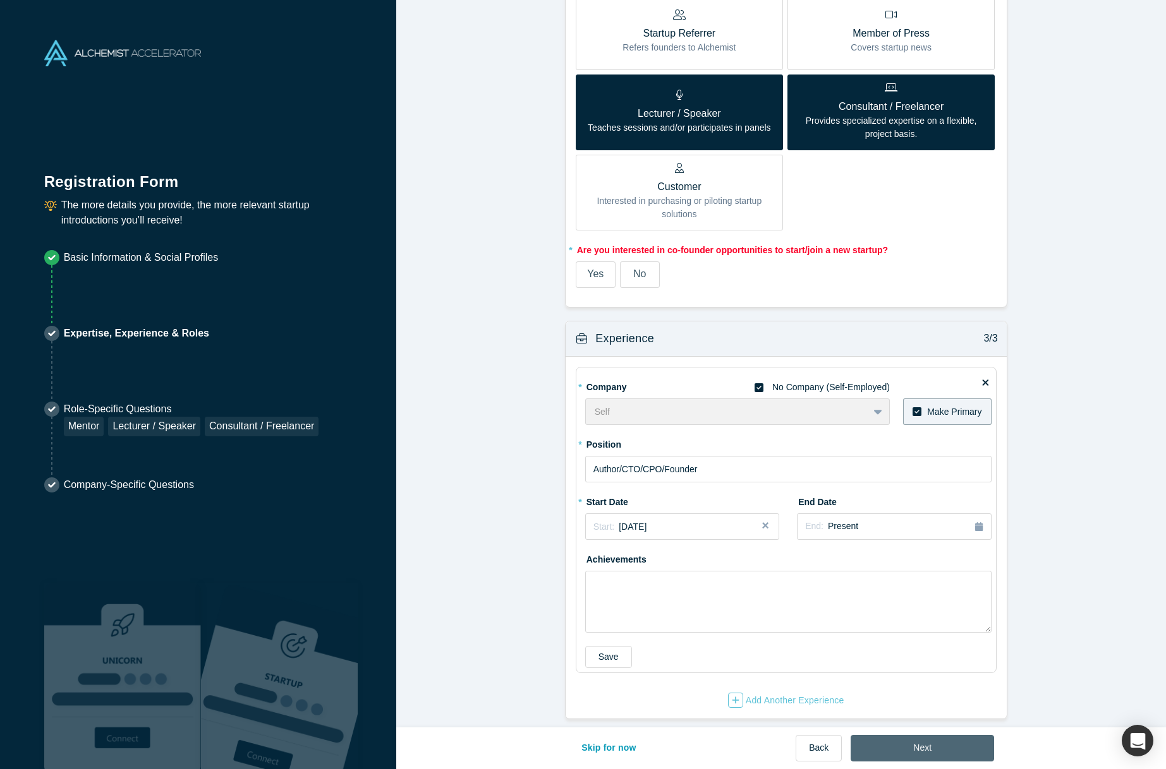
scroll to position [0, 0]
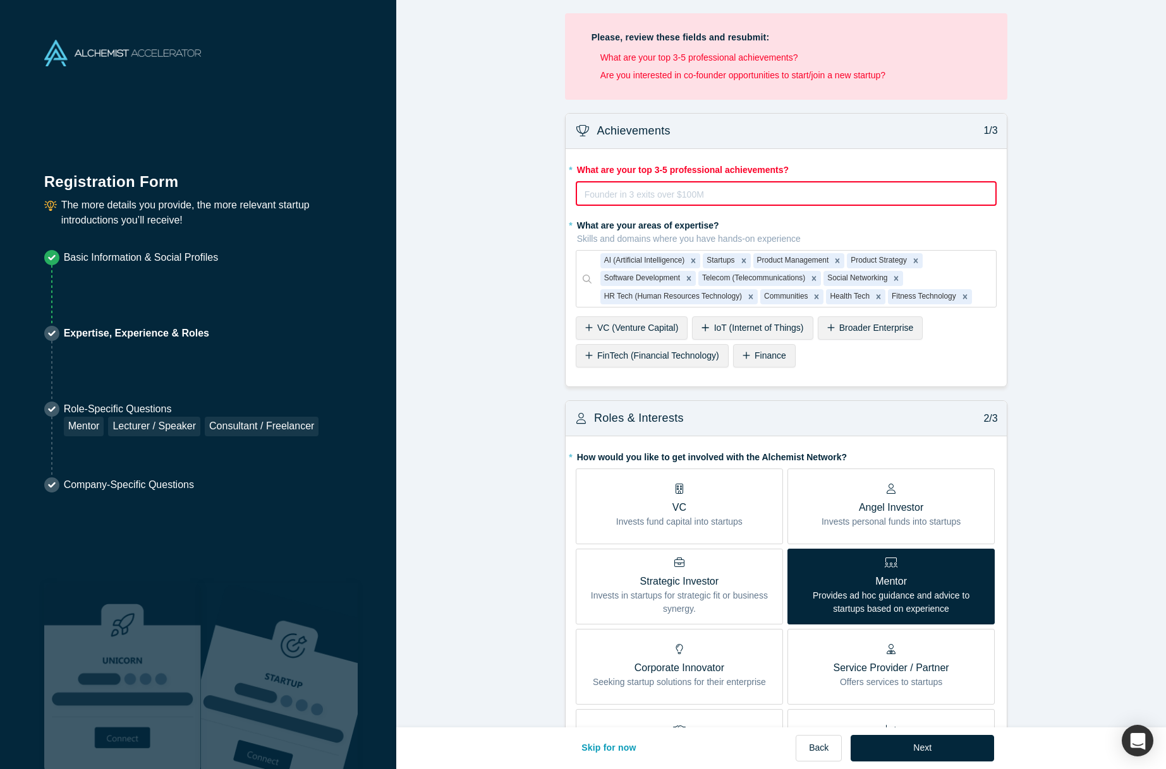
click at [771, 193] on div "rdw-editor" at bounding box center [786, 194] width 402 height 15
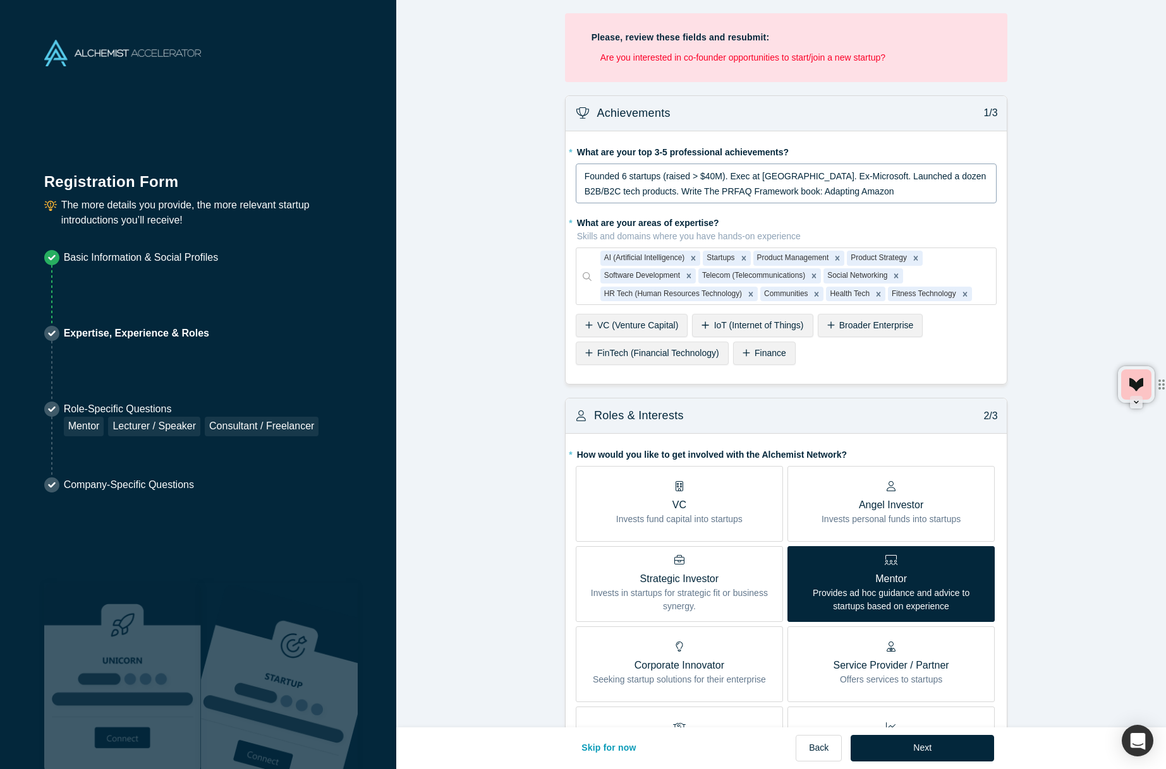
click at [883, 196] on div "Founded 6 startups (raised > $40M). Exec at [GEOGRAPHIC_DATA]. Ex-Microsoft. La…" at bounding box center [786, 184] width 404 height 30
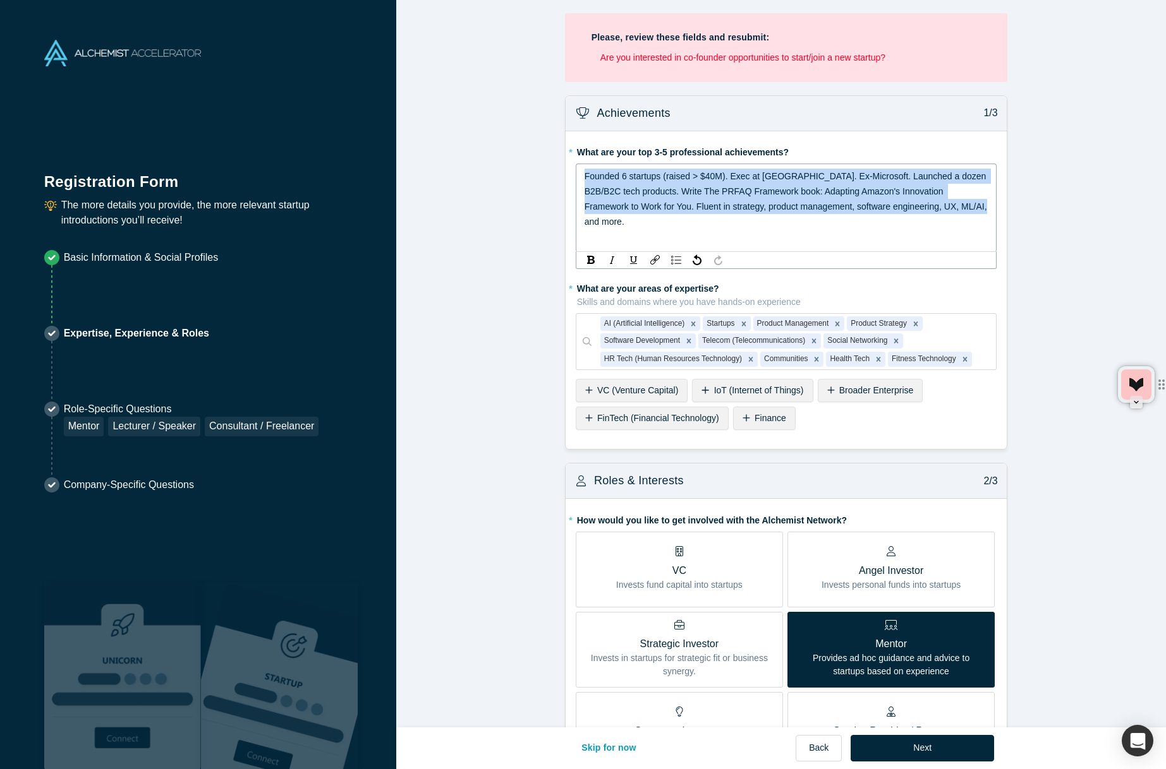
copy span "Founded 6 startups (raised > $40M). Exec at [GEOGRAPHIC_DATA]. Ex-Microsoft. La…"
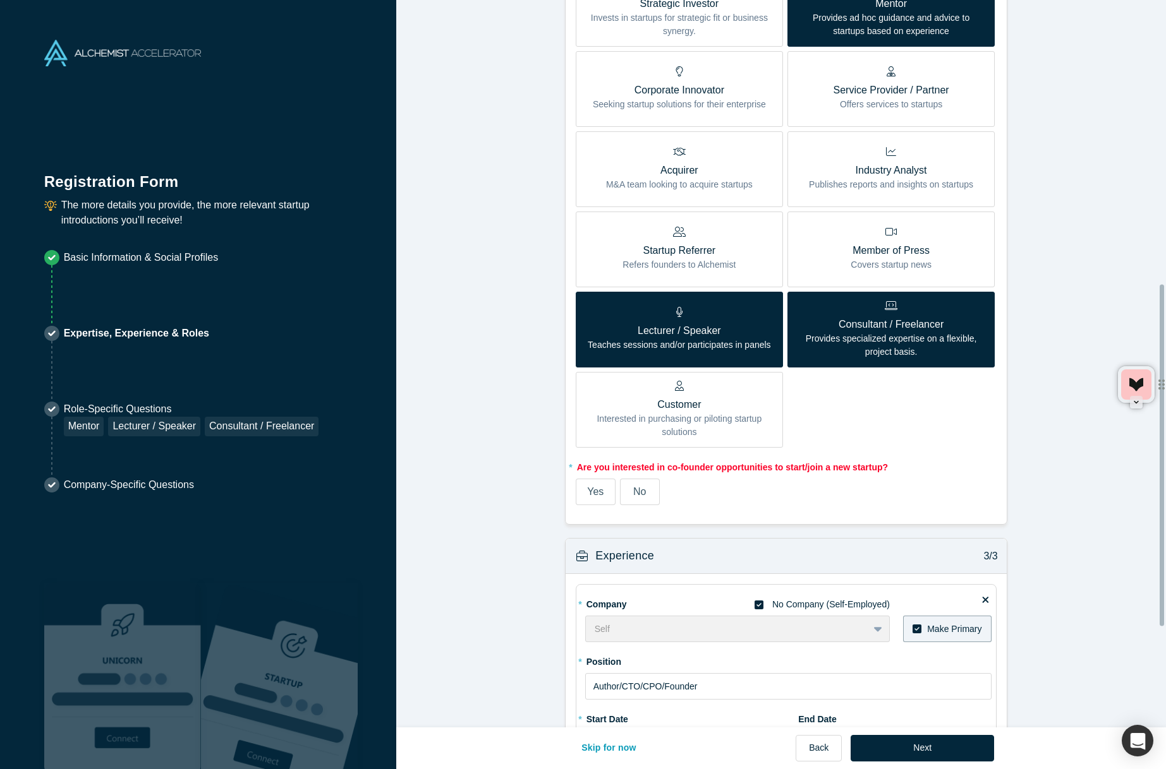
scroll to position [818, 0]
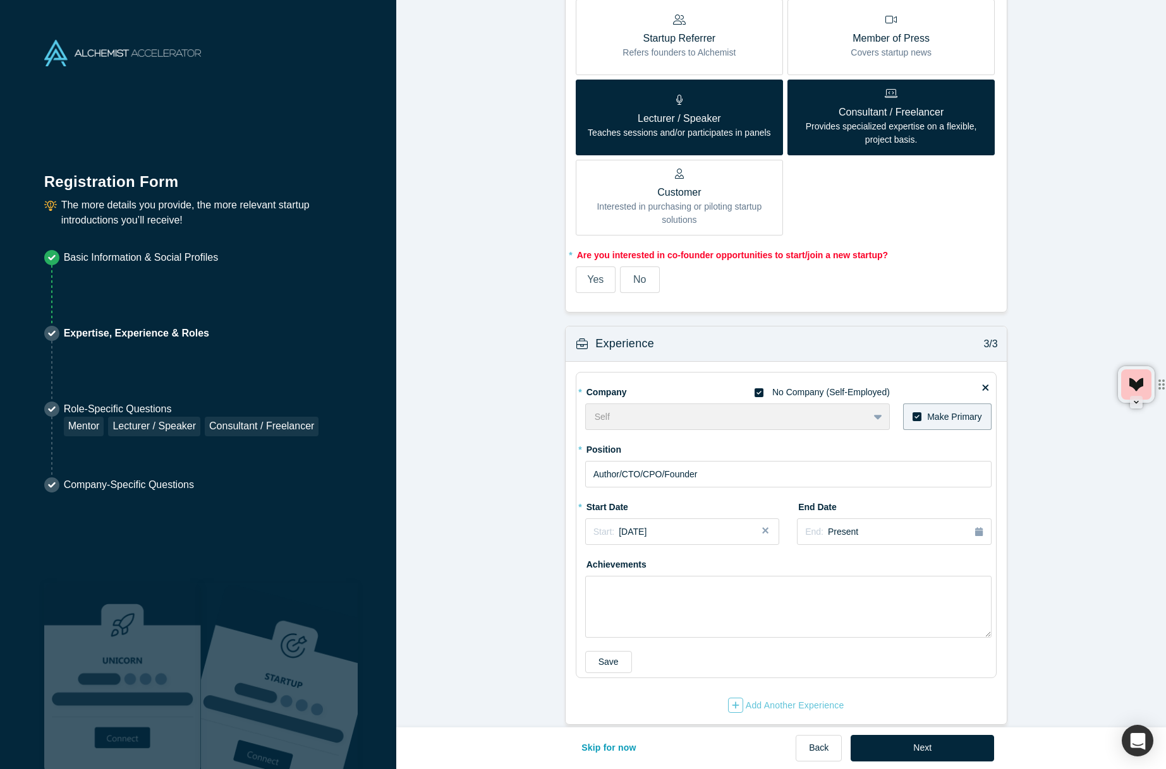
click at [605, 267] on label "Yes" at bounding box center [595, 280] width 40 height 27
click at [0, 0] on input "Yes" at bounding box center [0, 0] width 0 height 0
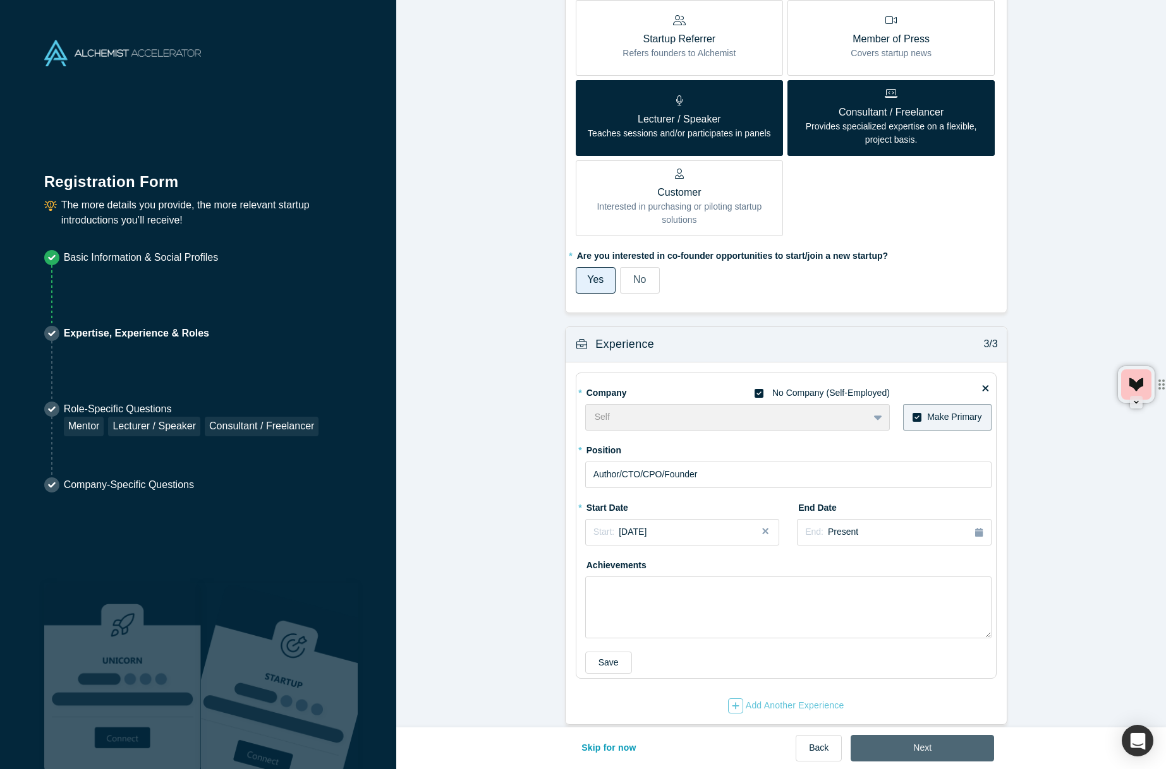
click at [932, 743] on button "Next" at bounding box center [921, 748] width 143 height 27
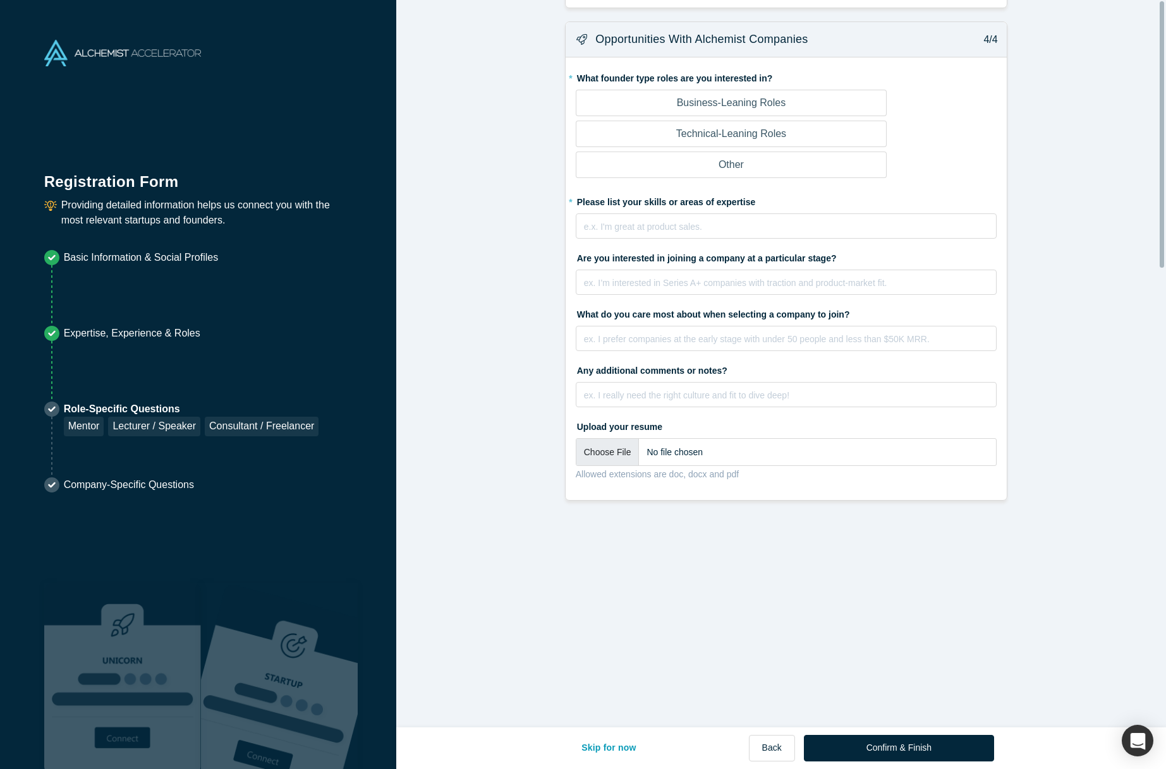
scroll to position [0, 0]
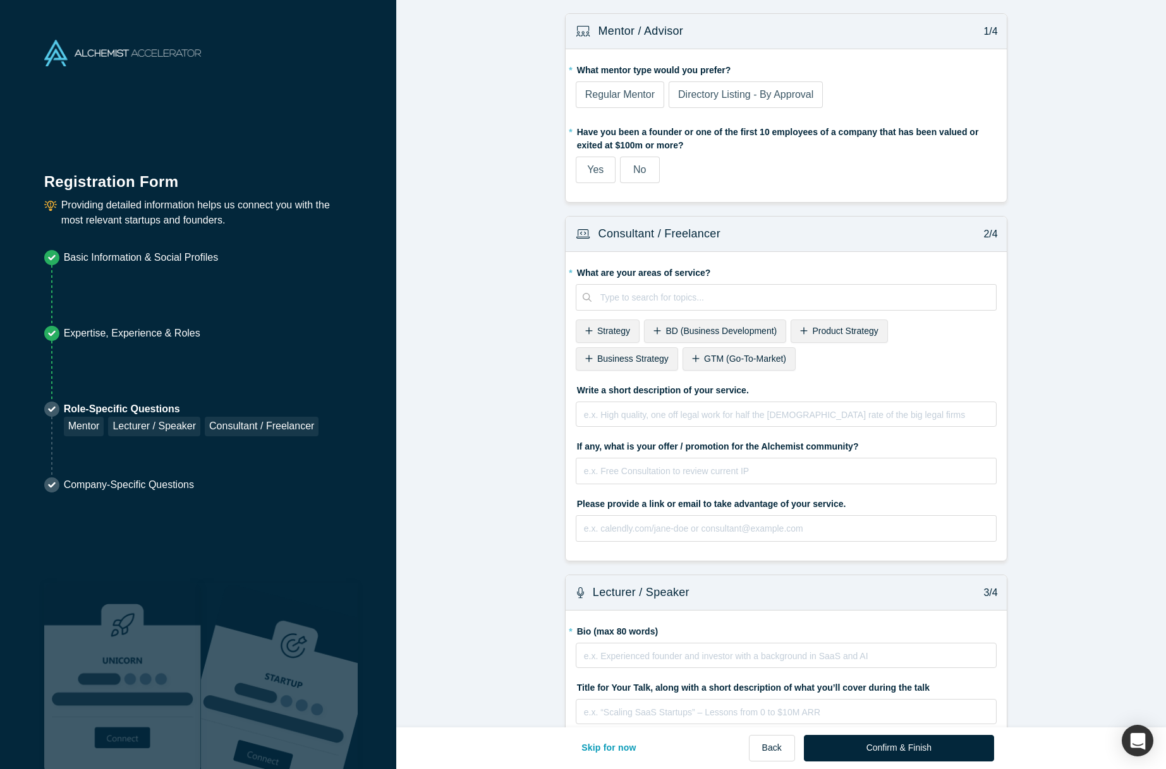
click at [793, 97] on span "Directory Listing - By Approval" at bounding box center [745, 94] width 135 height 11
click at [0, 0] on input "Directory Listing - By Approval" at bounding box center [0, 0] width 0 height 0
click at [642, 169] on label "No" at bounding box center [640, 170] width 40 height 27
click at [0, 0] on input "No" at bounding box center [0, 0] width 0 height 0
click at [594, 340] on div "Strategy" at bounding box center [607, 331] width 64 height 23
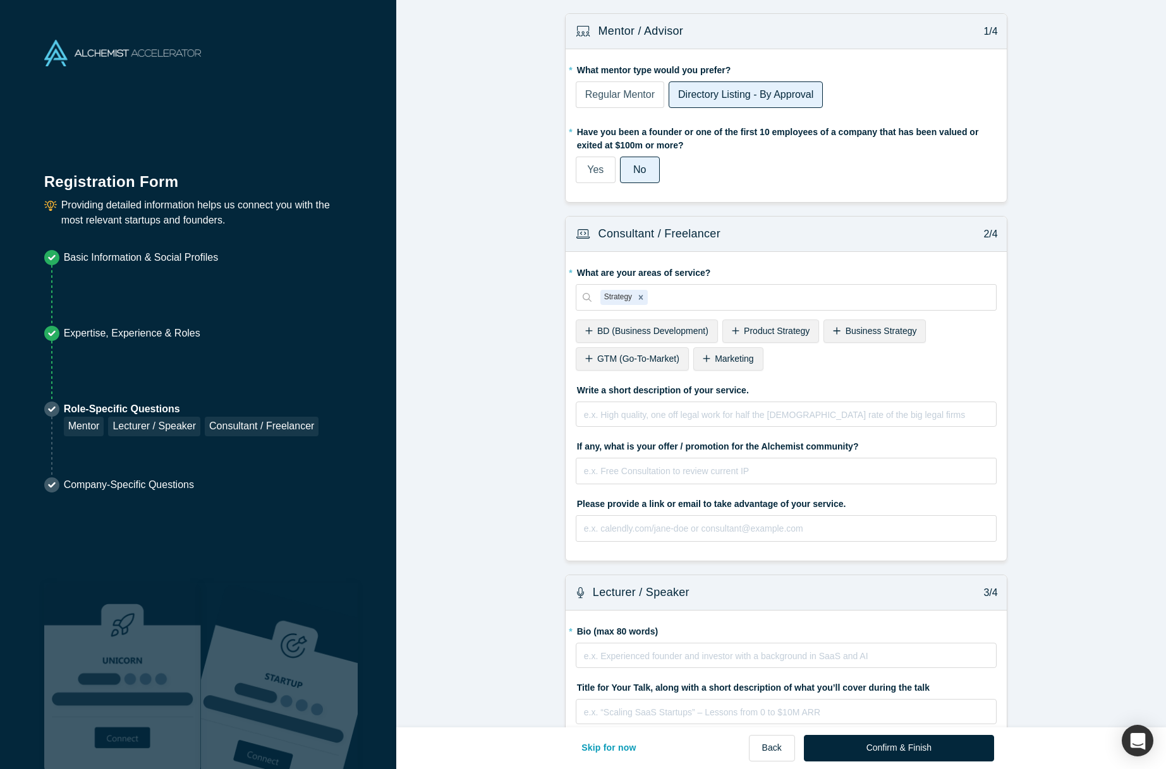
click at [754, 332] on span "Product Strategy" at bounding box center [777, 331] width 66 height 10
click at [789, 285] on div "Strategy Product Strategy" at bounding box center [785, 297] width 421 height 27
type input "o"
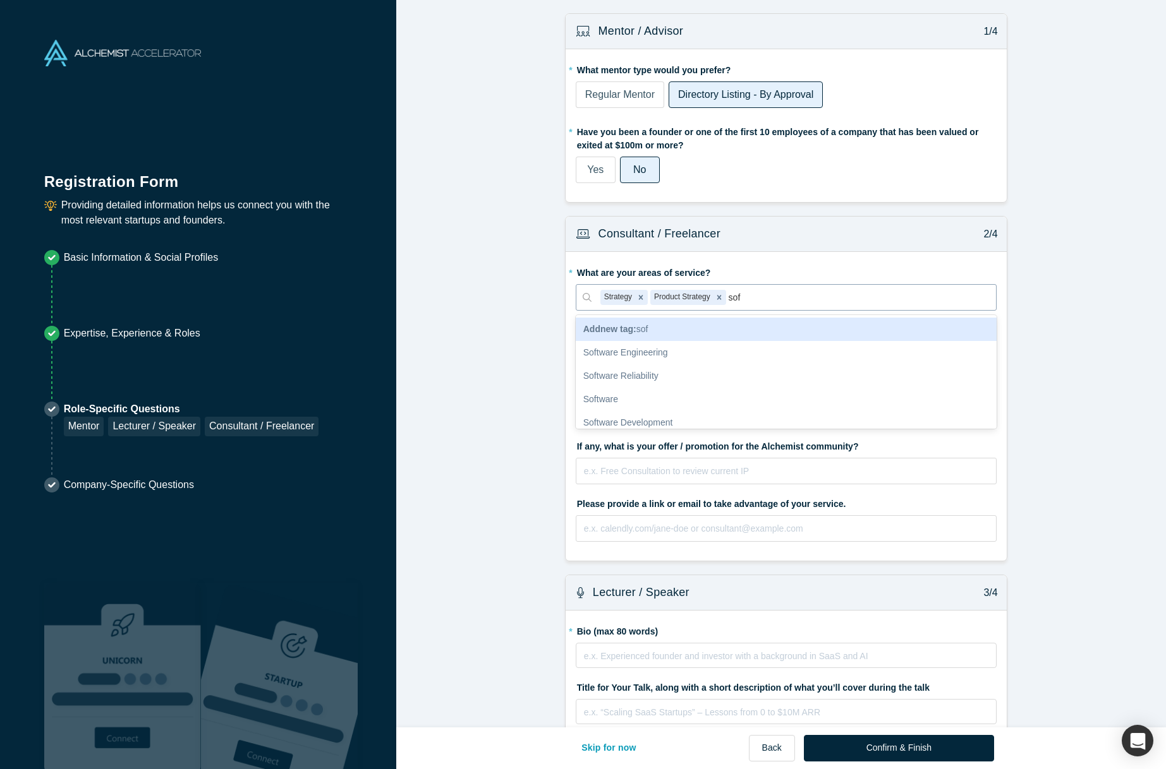
type input "soft"
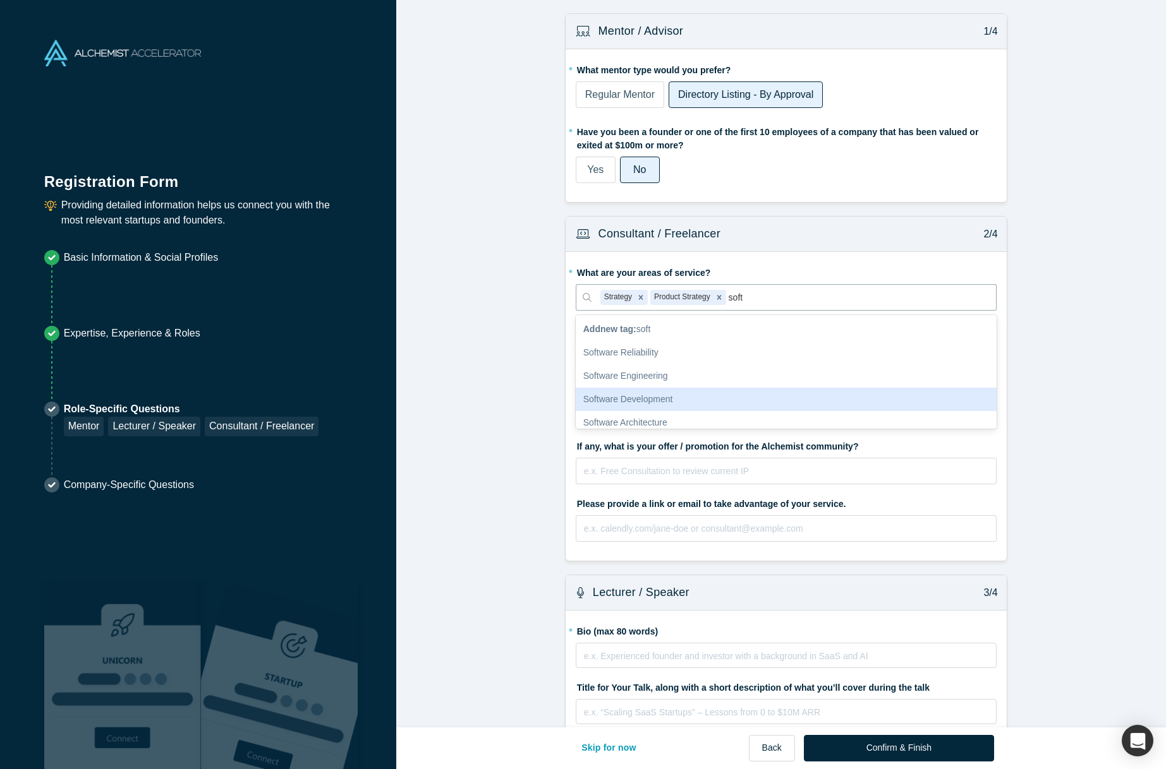
click at [720, 399] on div "Software Development" at bounding box center [785, 399] width 421 height 23
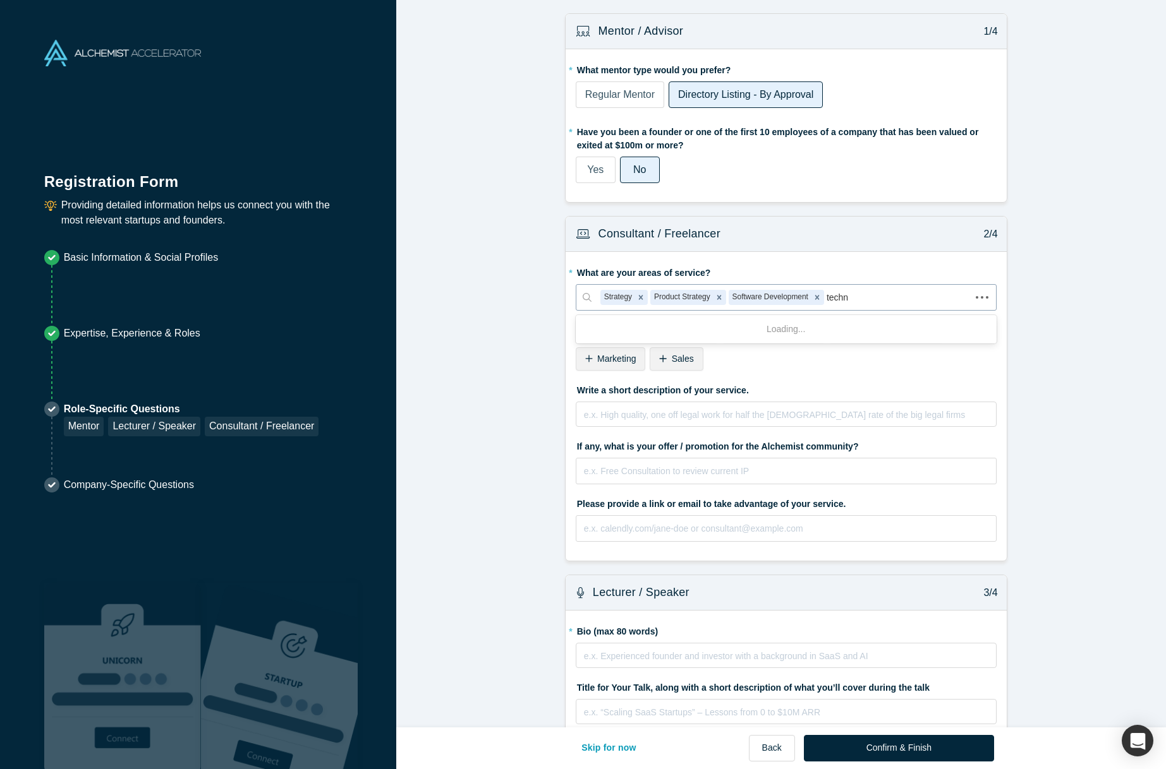
type input "techno"
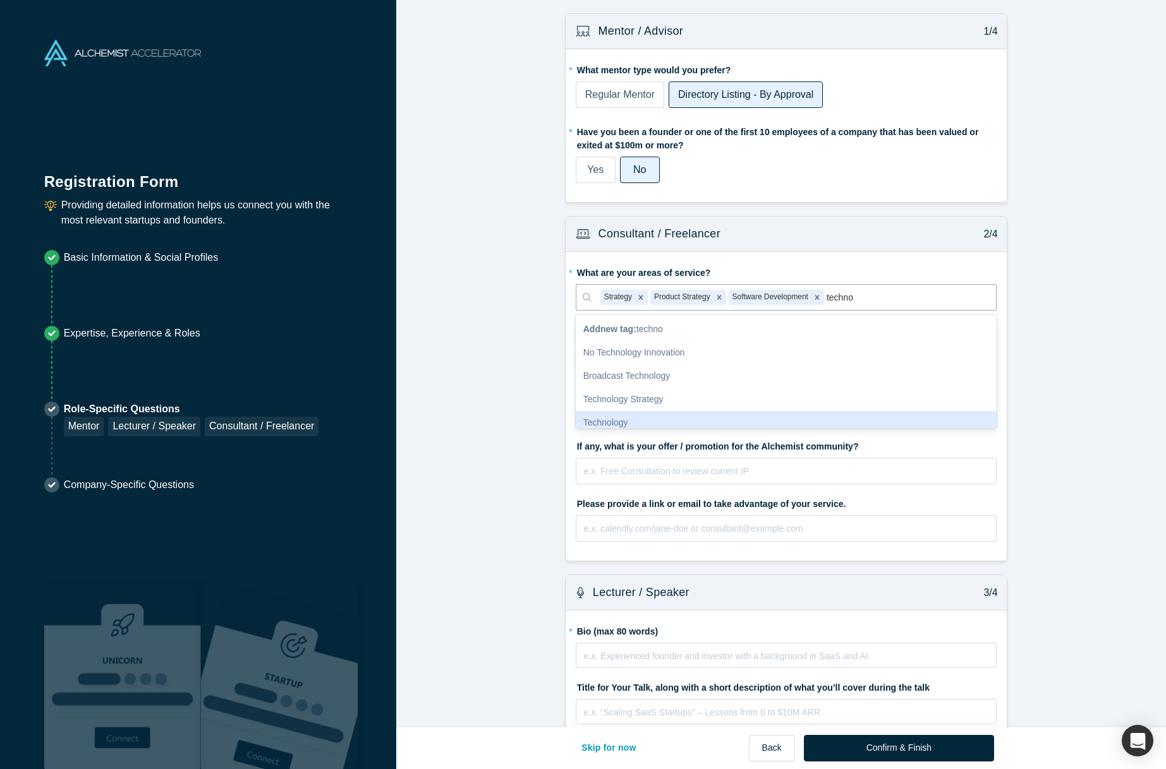
click at [851, 412] on div "Technology" at bounding box center [785, 422] width 421 height 23
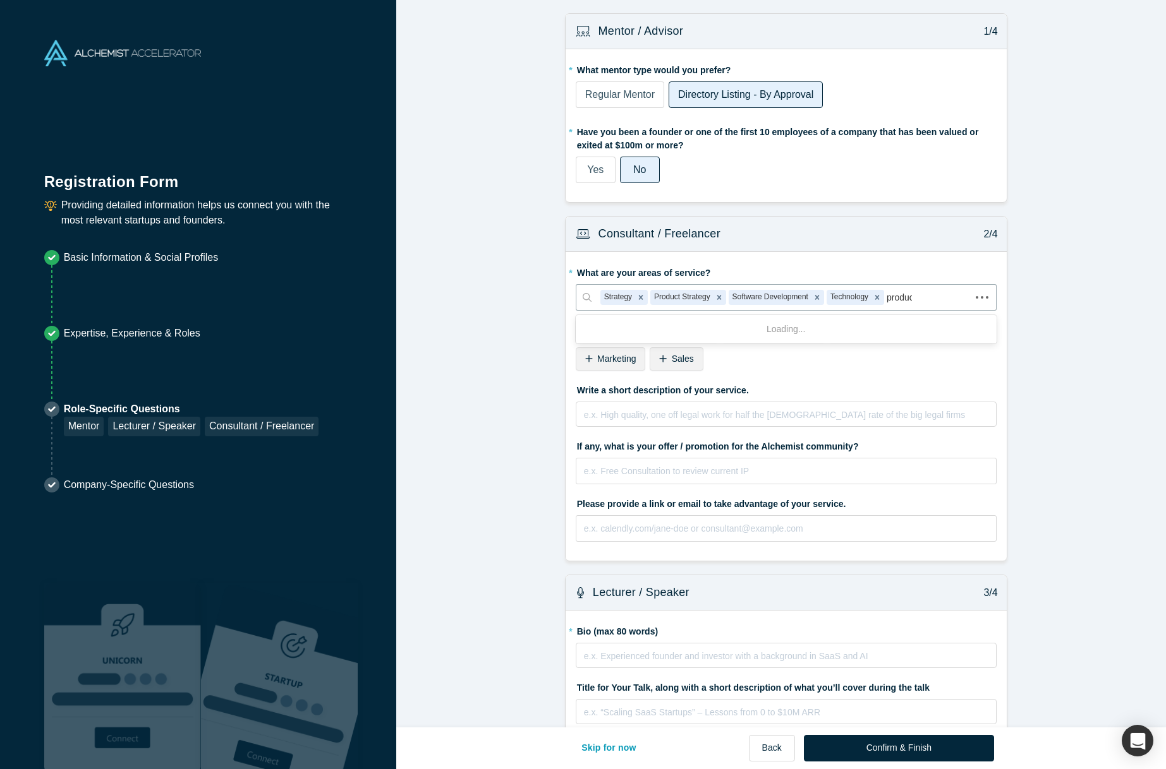
type input "product"
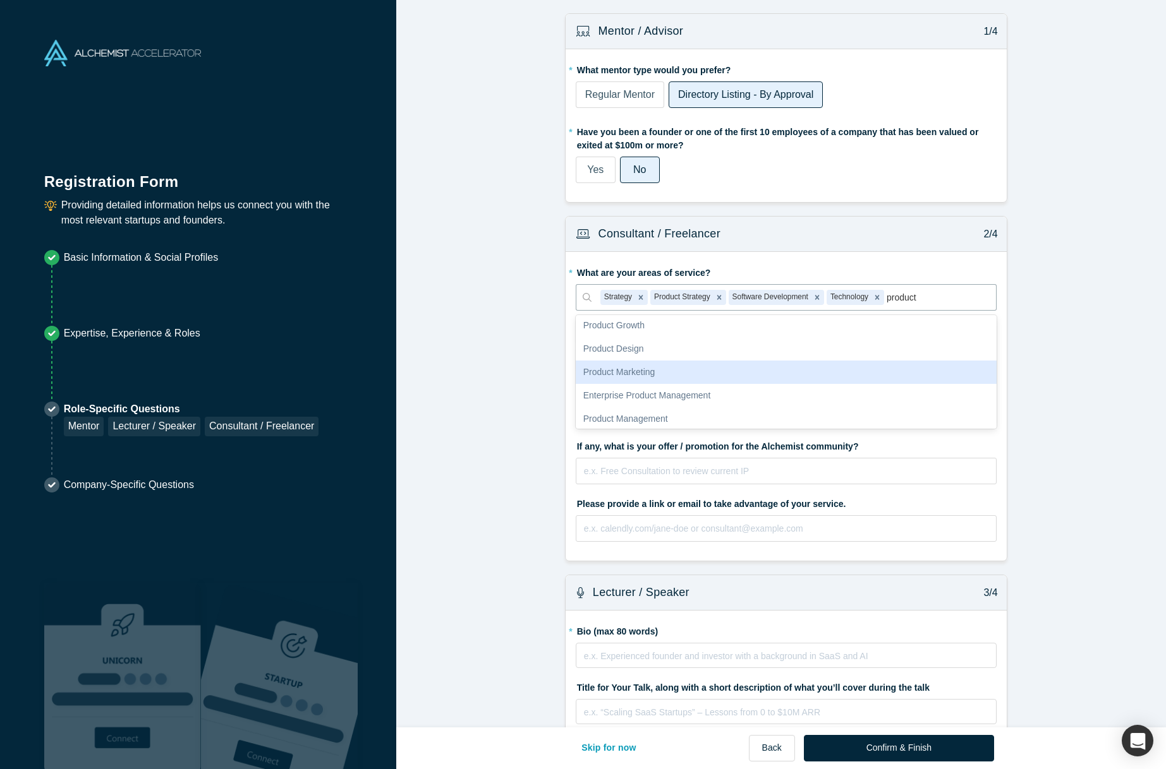
scroll to position [44, 0]
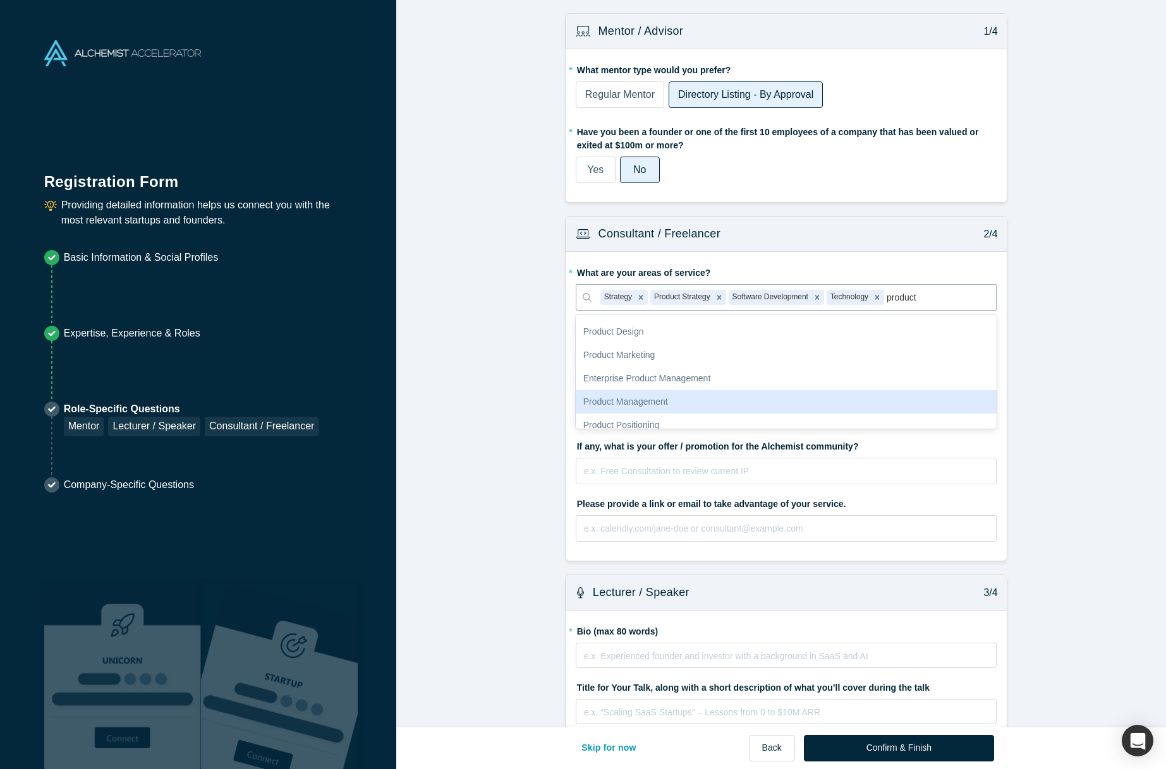
click at [844, 404] on div "Product Management" at bounding box center [785, 401] width 421 height 23
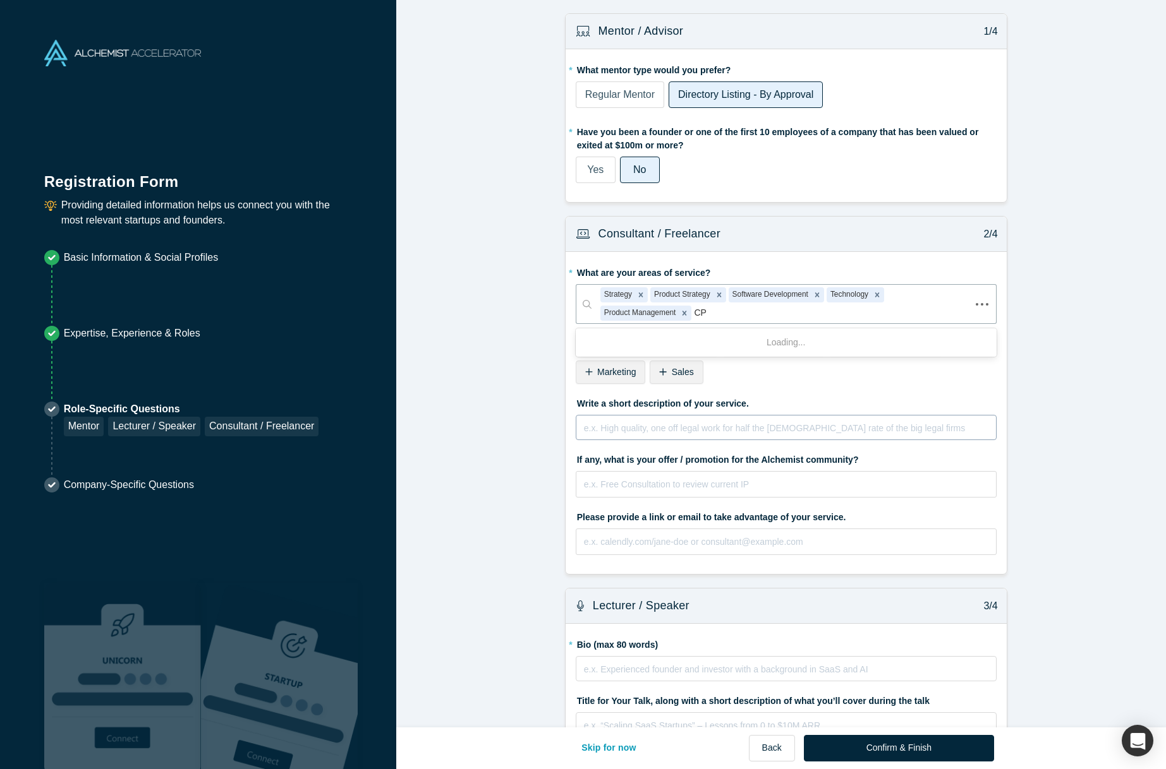
type input "CPO"
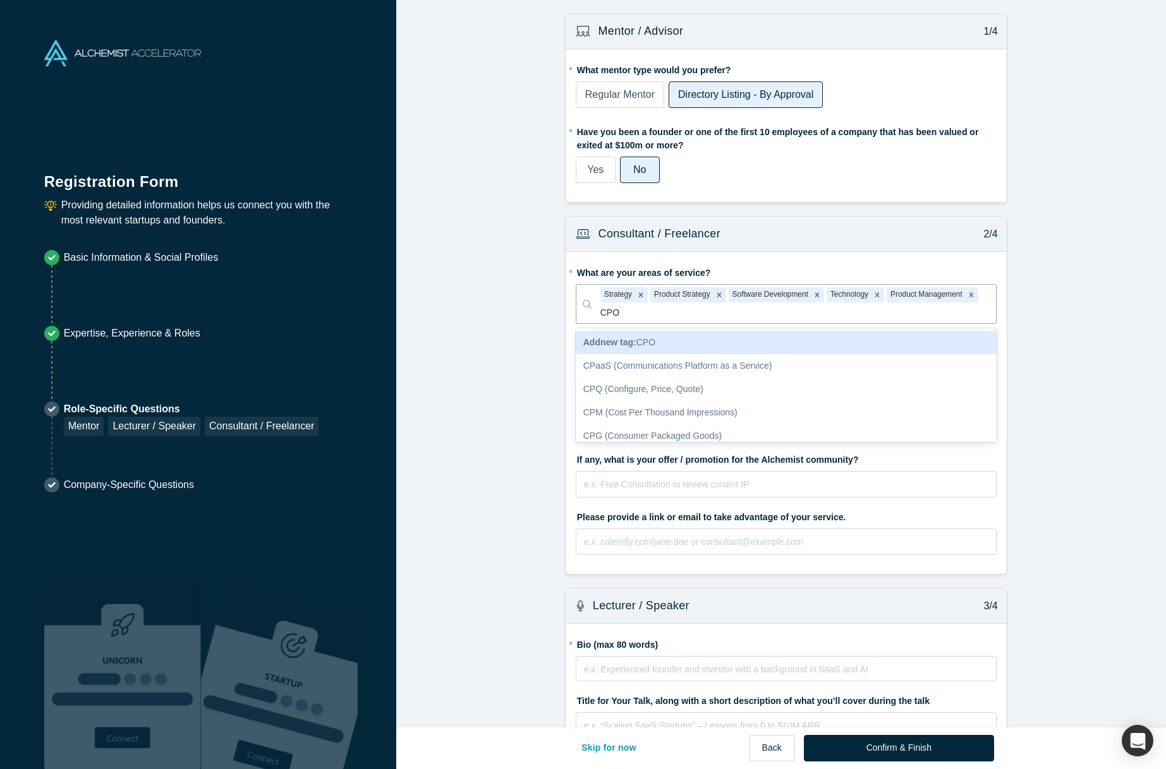
click at [660, 342] on div "Add new tag : CPO" at bounding box center [785, 342] width 421 height 23
type input "CTO"
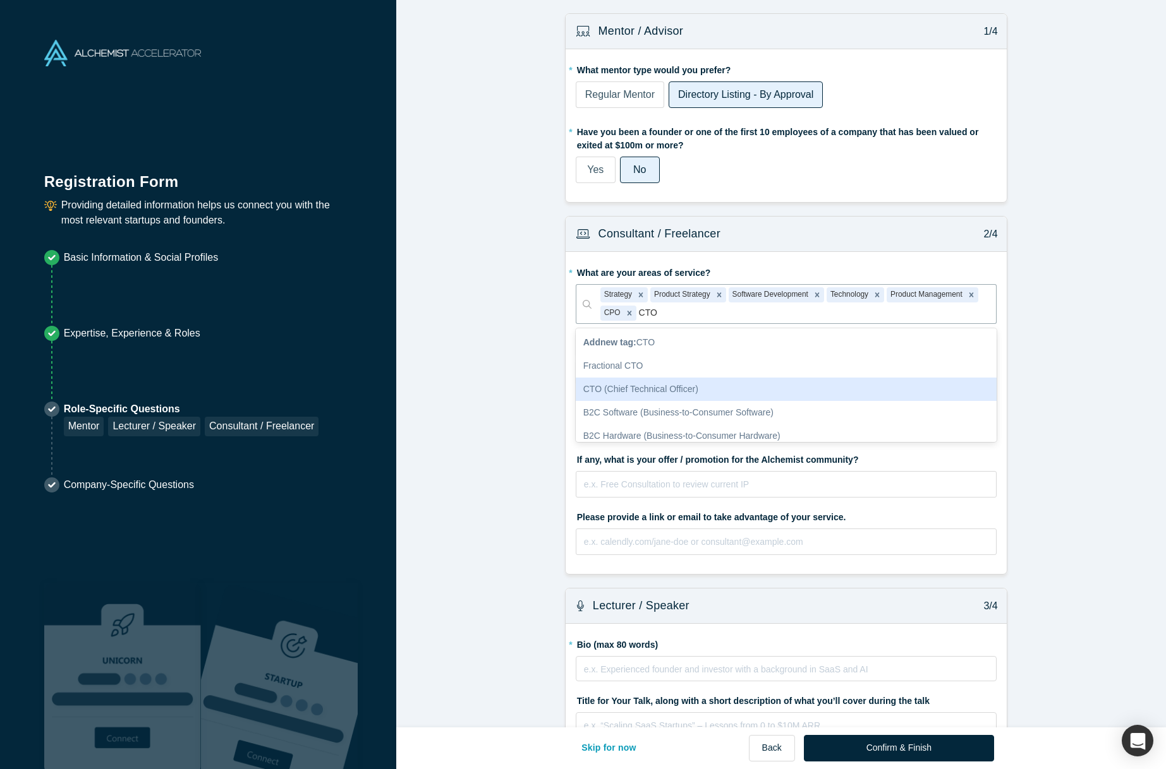
click at [714, 383] on div "CTO (Chief Technical Officer)" at bounding box center [785, 389] width 421 height 23
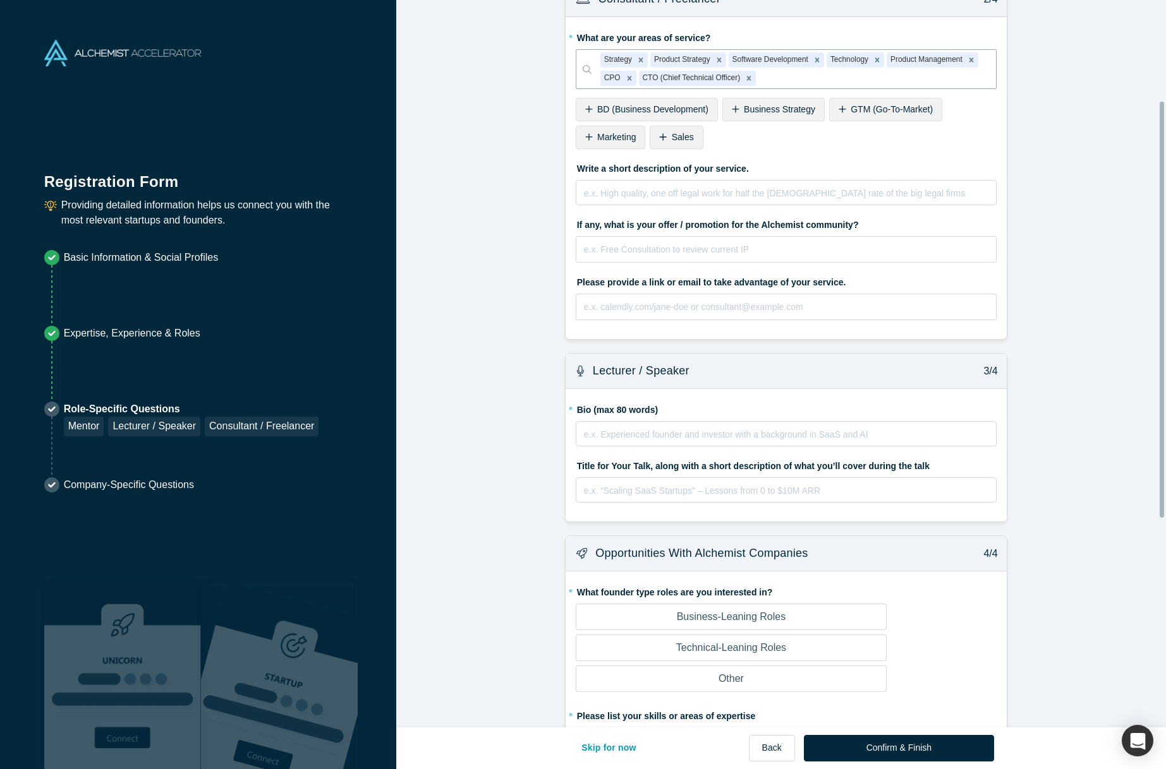
scroll to position [386, 0]
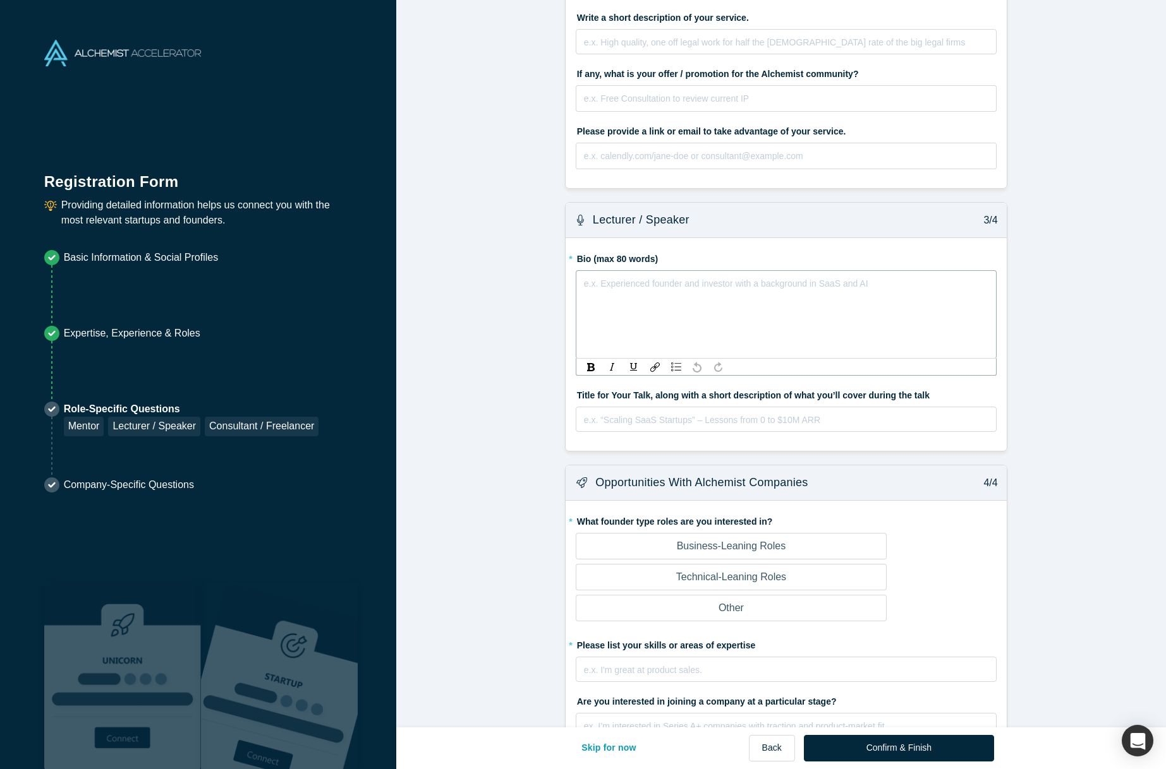
click at [704, 282] on div "rdw-editor" at bounding box center [786, 283] width 404 height 15
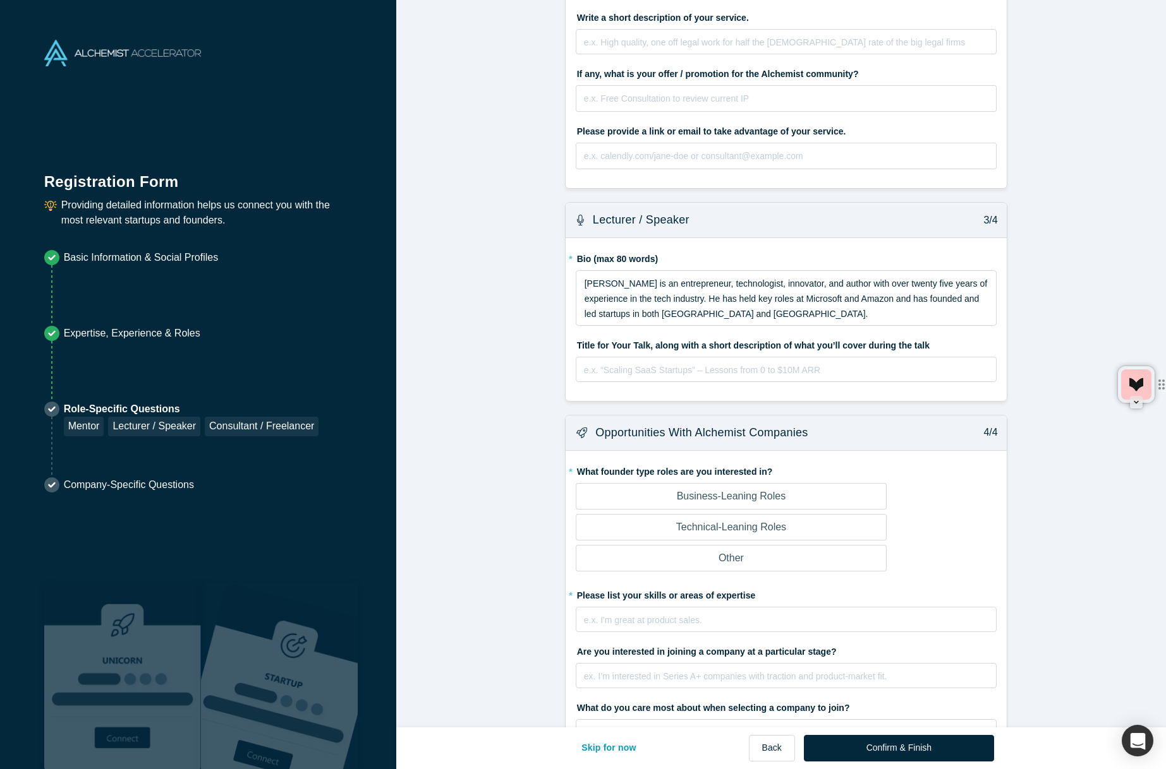
click at [493, 461] on form "Mentor / Advisor 1/4 * What mentor type would you prefer? Regular Mentor Direct…" at bounding box center [785, 260] width 779 height 1267
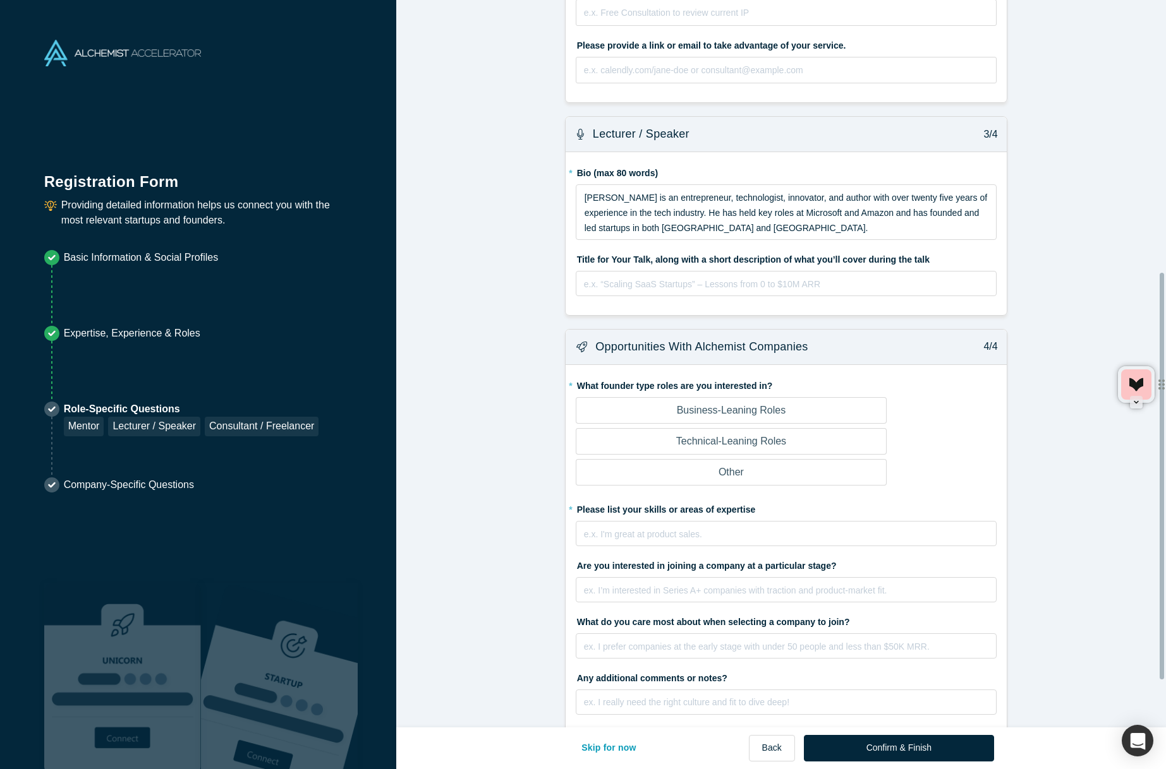
scroll to position [570, 0]
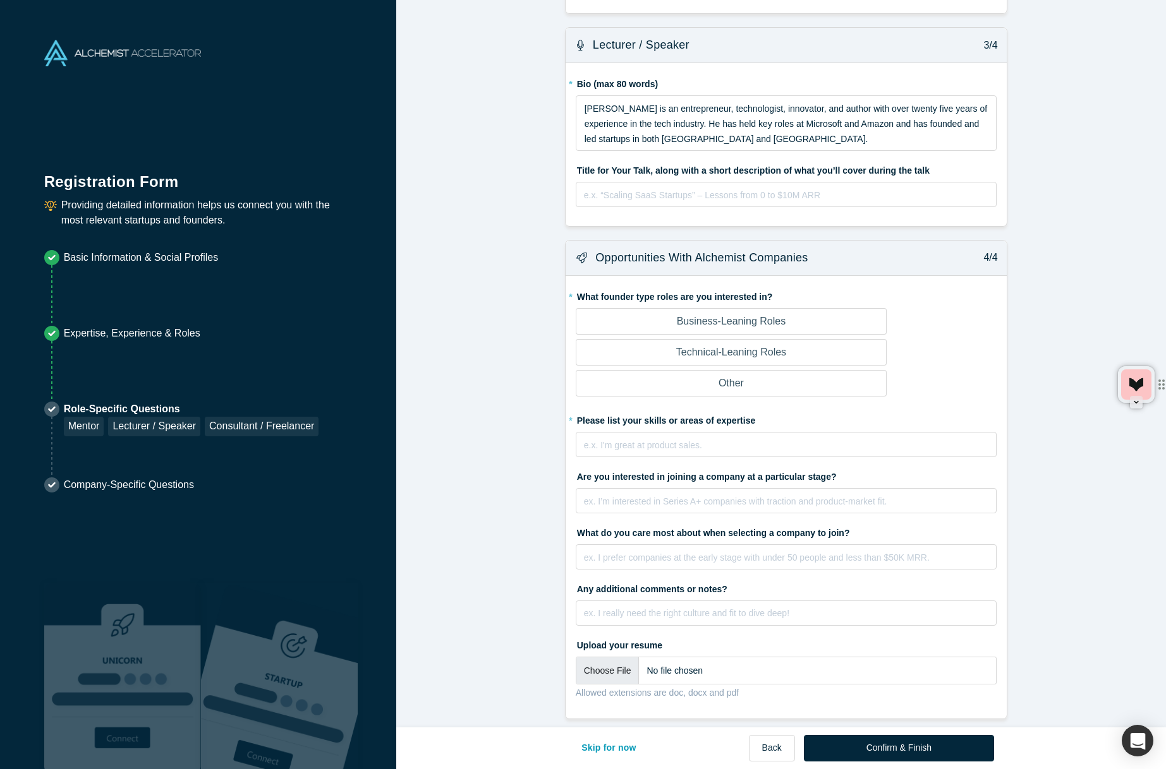
click at [853, 316] on label "Business-Leaning Roles" at bounding box center [730, 321] width 311 height 27
click at [0, 0] on input "Business-Leaning Roles" at bounding box center [0, 0] width 0 height 0
click at [841, 340] on label "Technical-Leaning Roles" at bounding box center [730, 352] width 311 height 27
click at [0, 0] on input "Technical-Leaning Roles" at bounding box center [0, 0] width 0 height 0
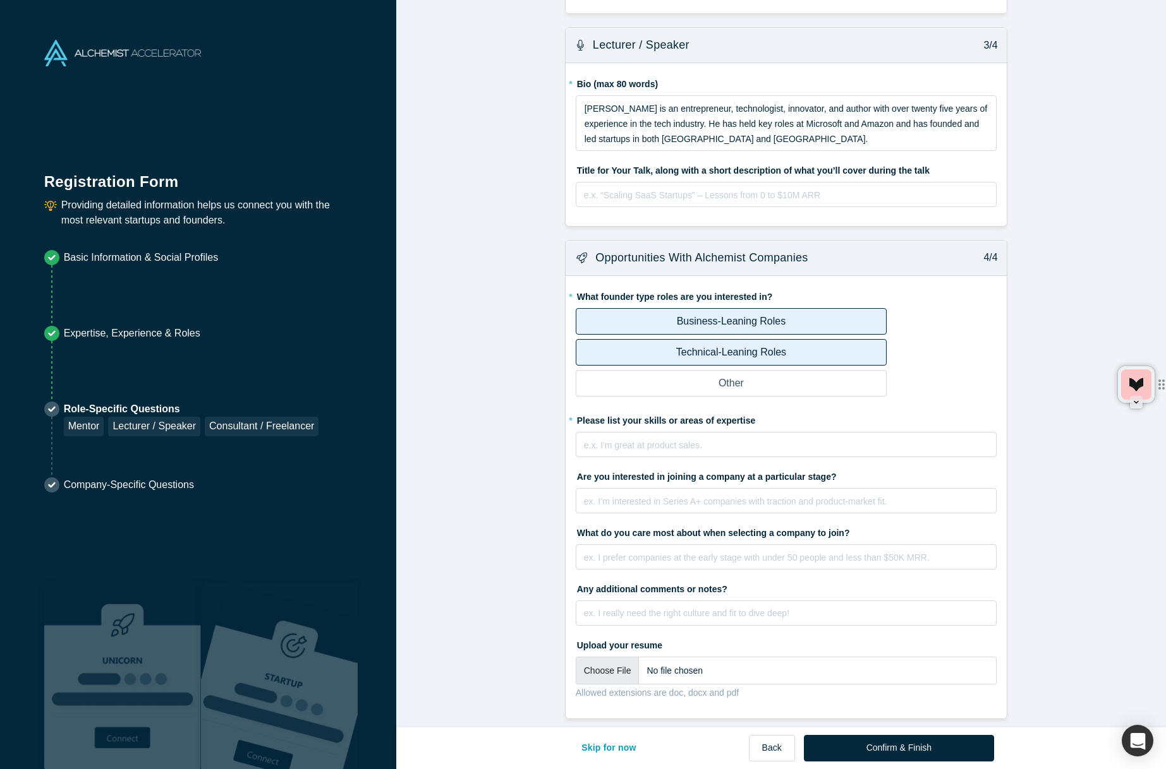
click at [838, 373] on label "Other" at bounding box center [730, 383] width 311 height 27
click at [0, 0] on input "Other" at bounding box center [0, 0] width 0 height 0
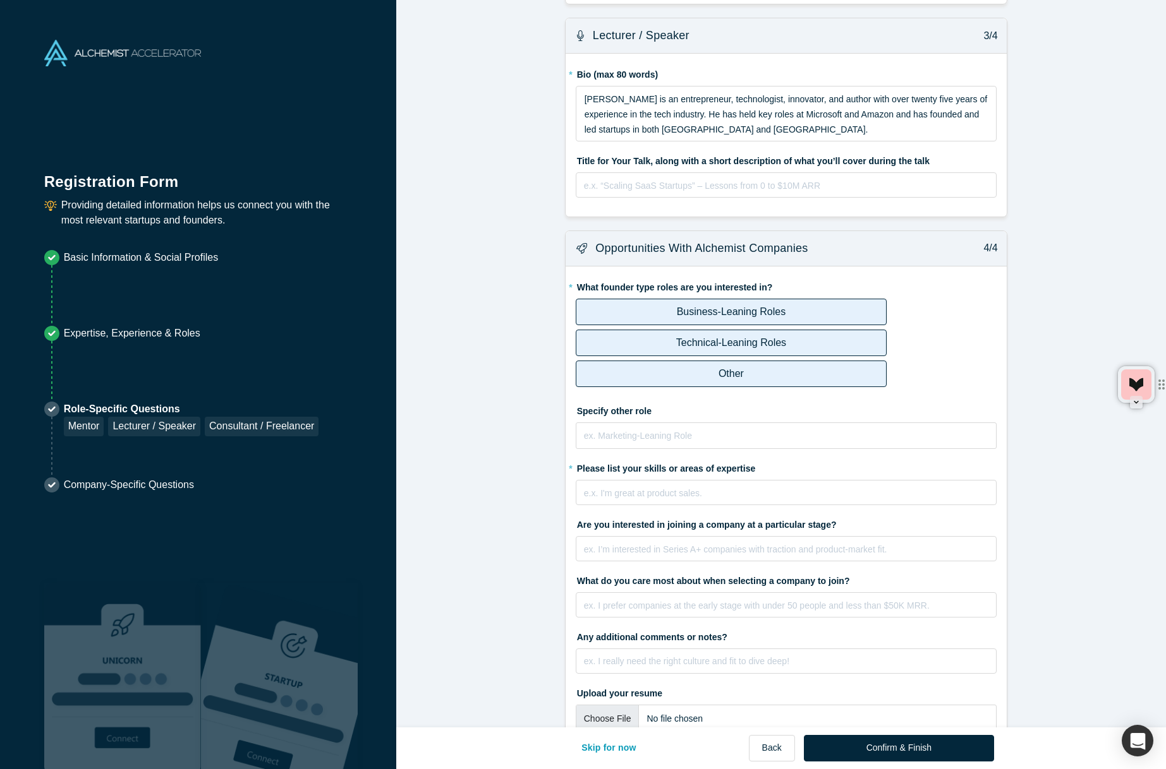
click at [838, 373] on label "Other" at bounding box center [730, 374] width 311 height 27
click at [0, 0] on input "Other" at bounding box center [0, 0] width 0 height 0
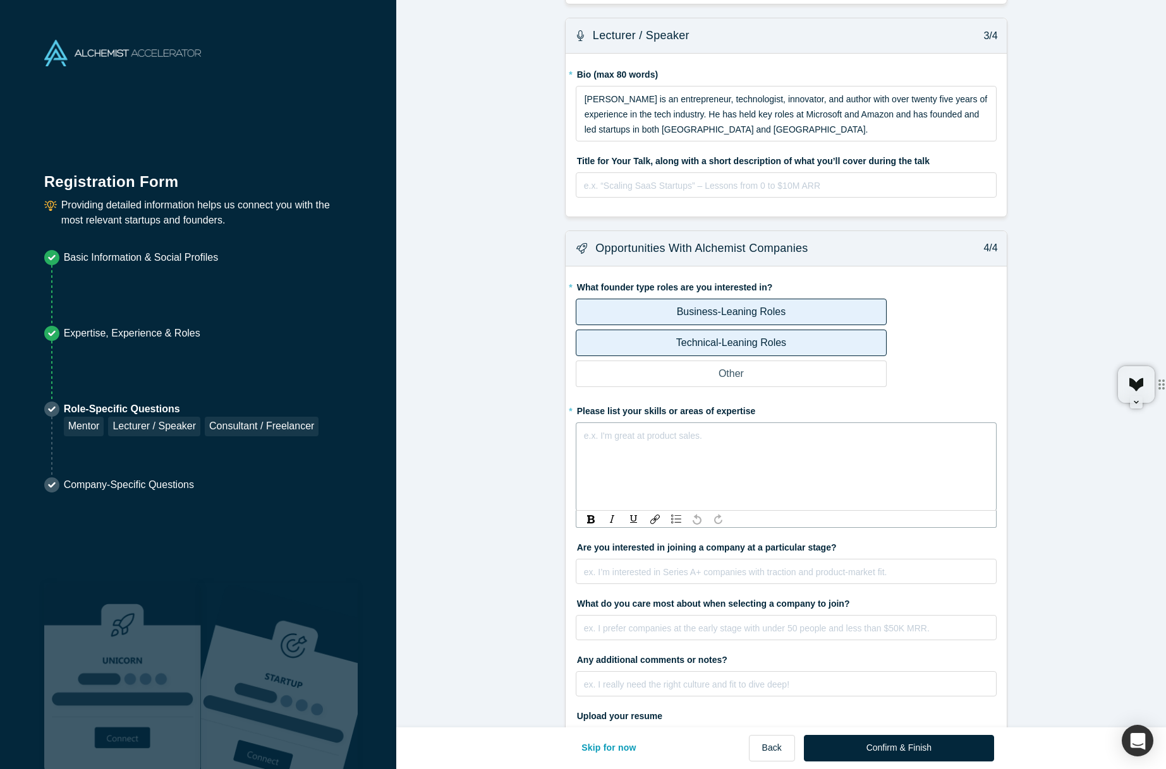
click at [867, 437] on div "rdw-editor" at bounding box center [786, 435] width 404 height 15
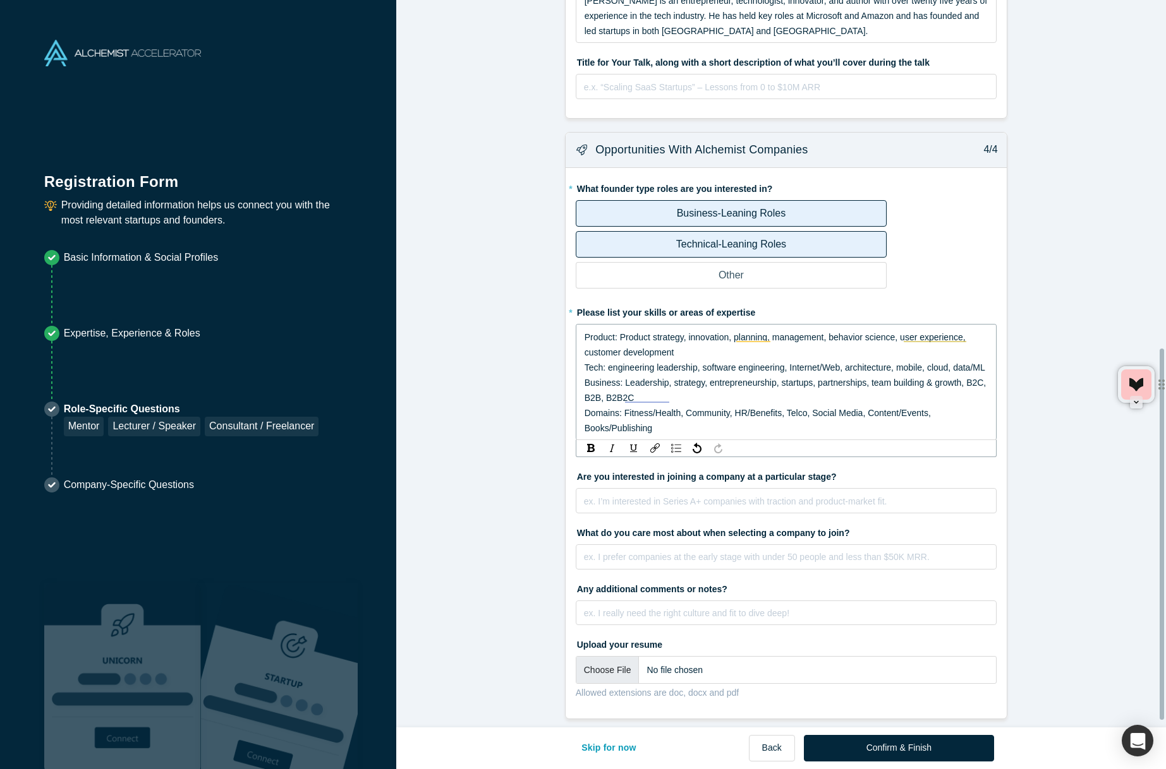
scroll to position [694, 0]
click at [894, 494] on div "rdw-editor" at bounding box center [786, 501] width 404 height 15
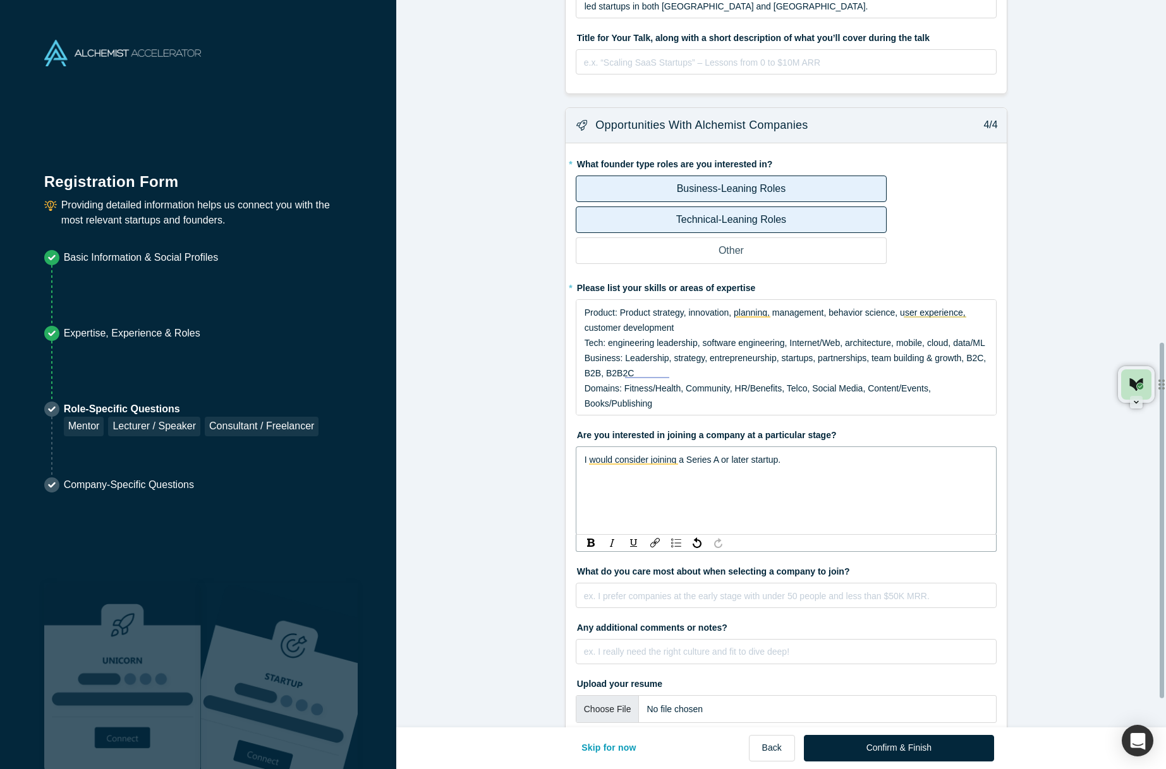
scroll to position [757, 0]
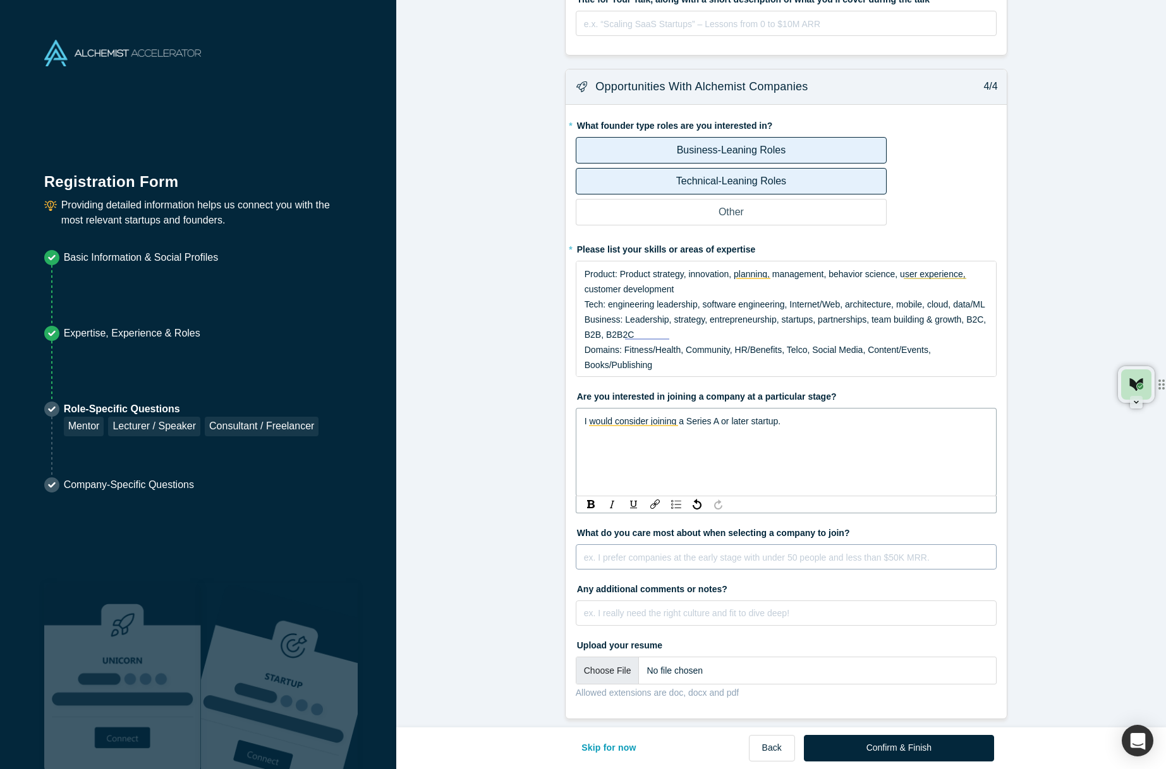
click at [883, 545] on div "ex. I prefer companies at the early stage with under 50 people and less than $5…" at bounding box center [785, 557] width 421 height 25
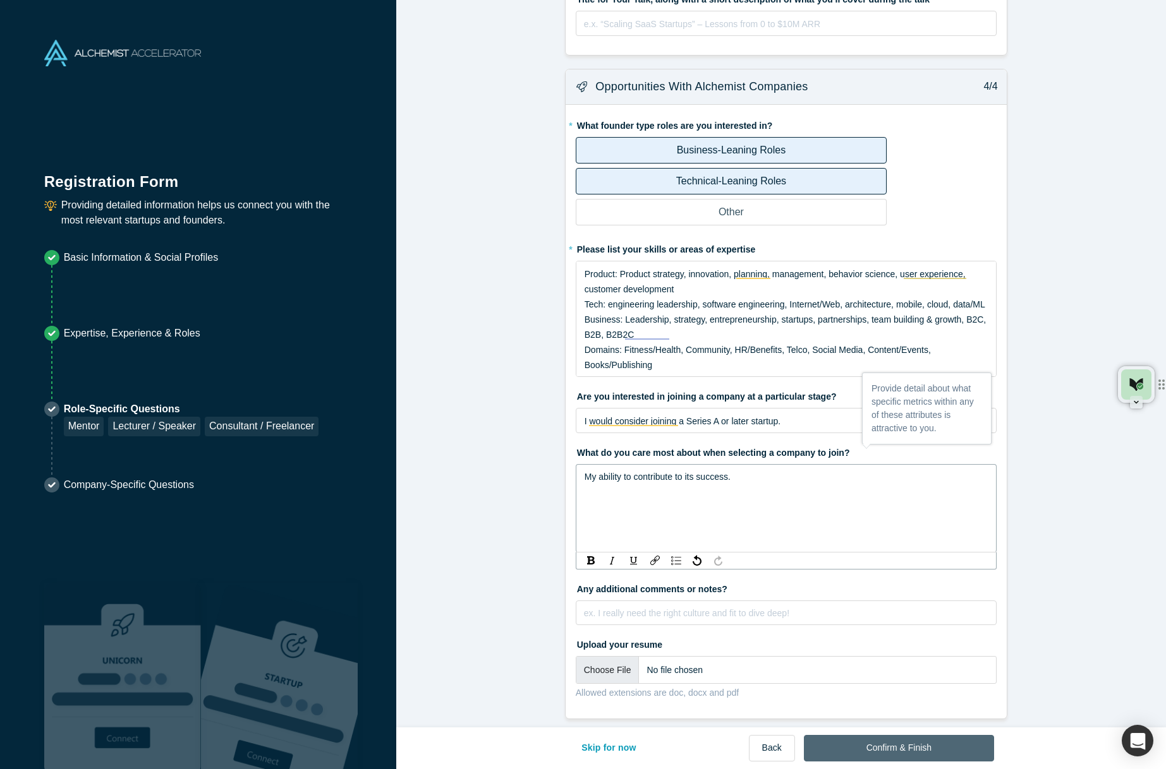
click at [910, 743] on button "Confirm & Finish" at bounding box center [899, 748] width 190 height 27
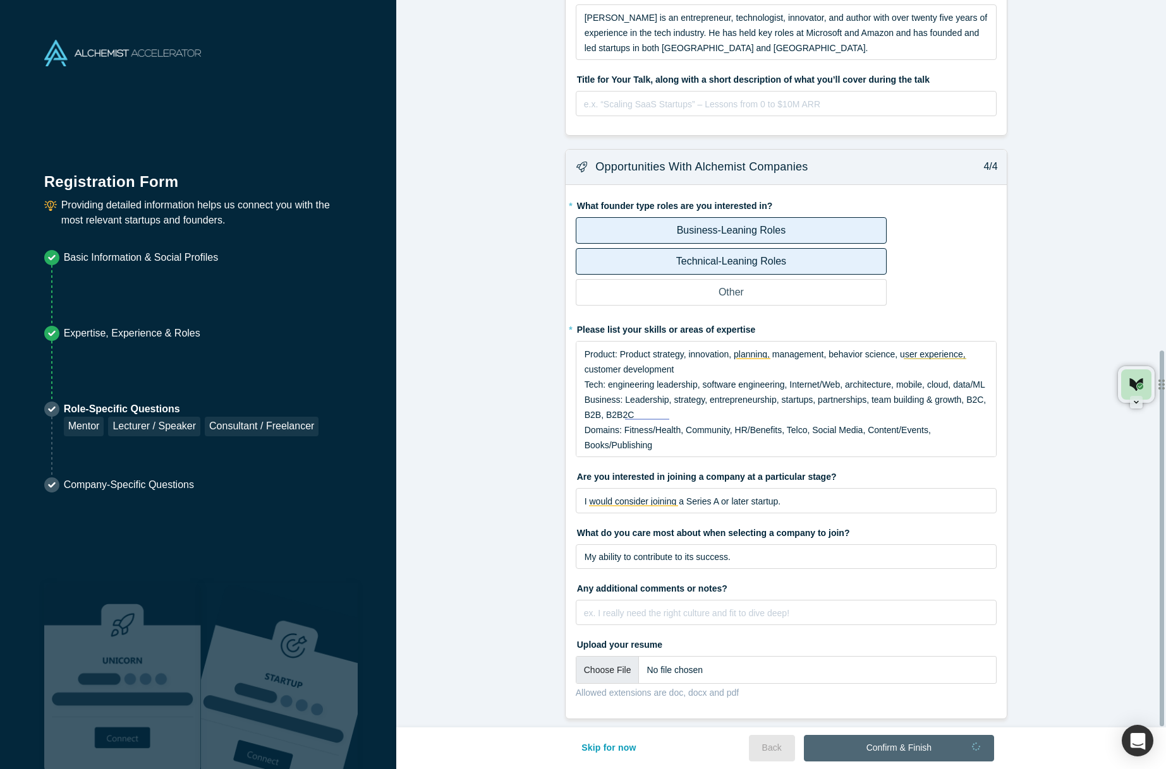
scroll to position [677, 0]
